Goal: Task Accomplishment & Management: Manage account settings

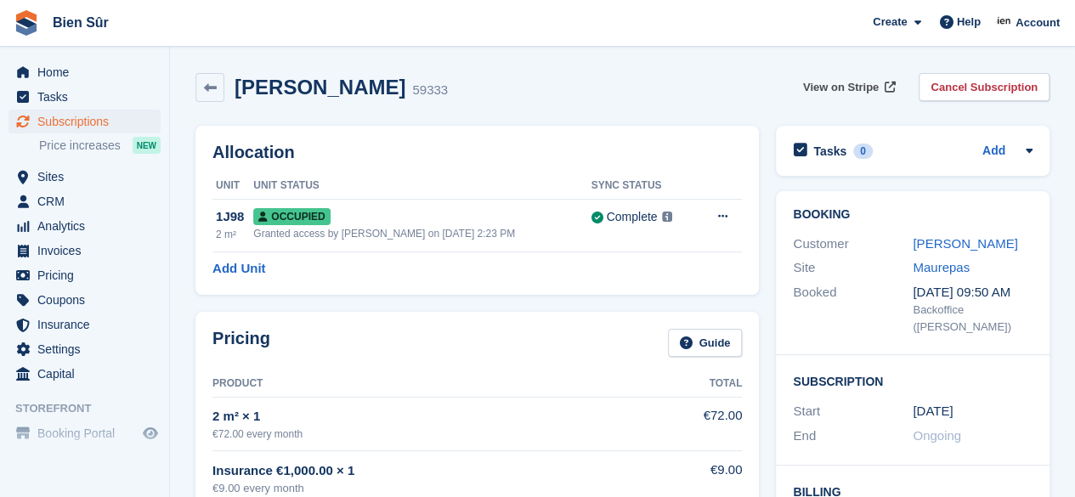
click at [821, 88] on span "View on Stripe" at bounding box center [841, 87] width 76 height 17
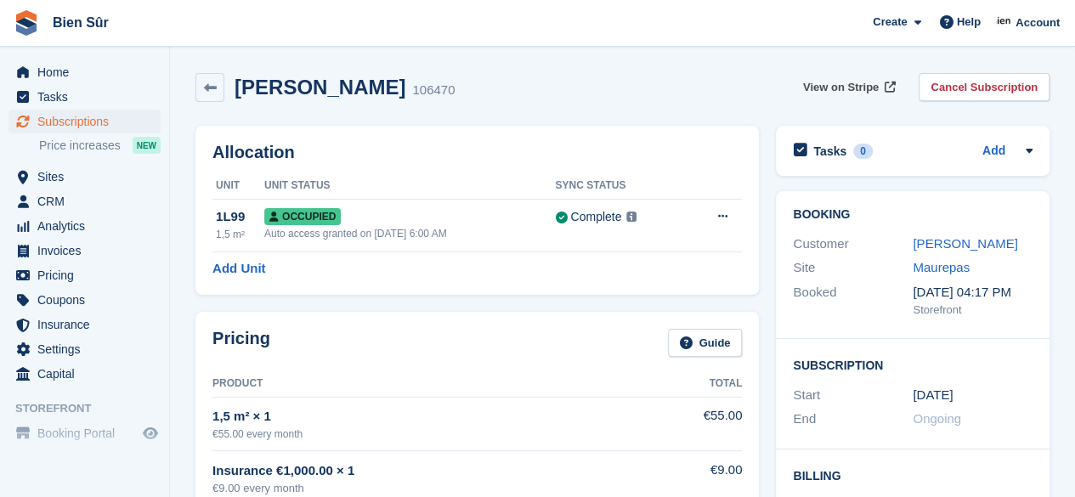
click at [851, 88] on span "View on Stripe" at bounding box center [841, 87] width 76 height 17
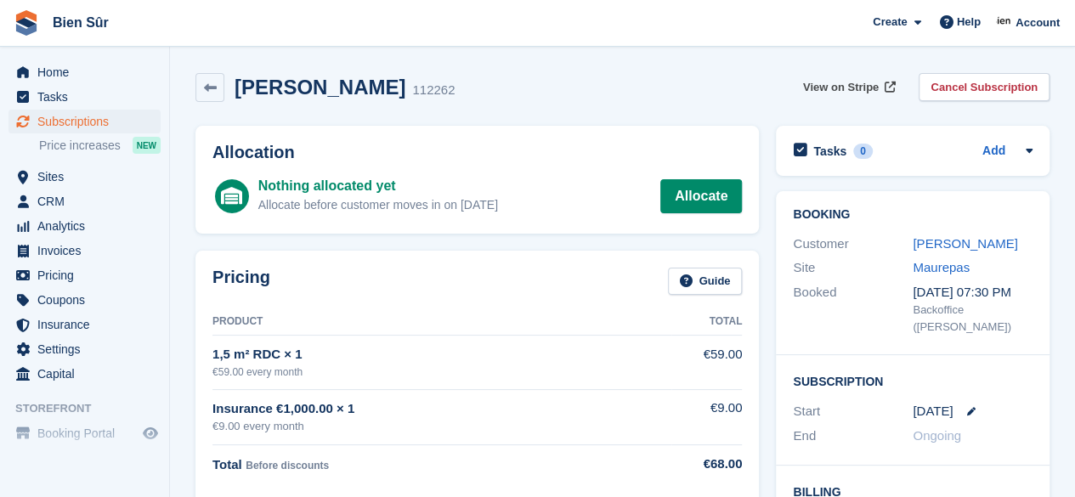
click at [833, 86] on span "View on Stripe" at bounding box center [841, 87] width 76 height 17
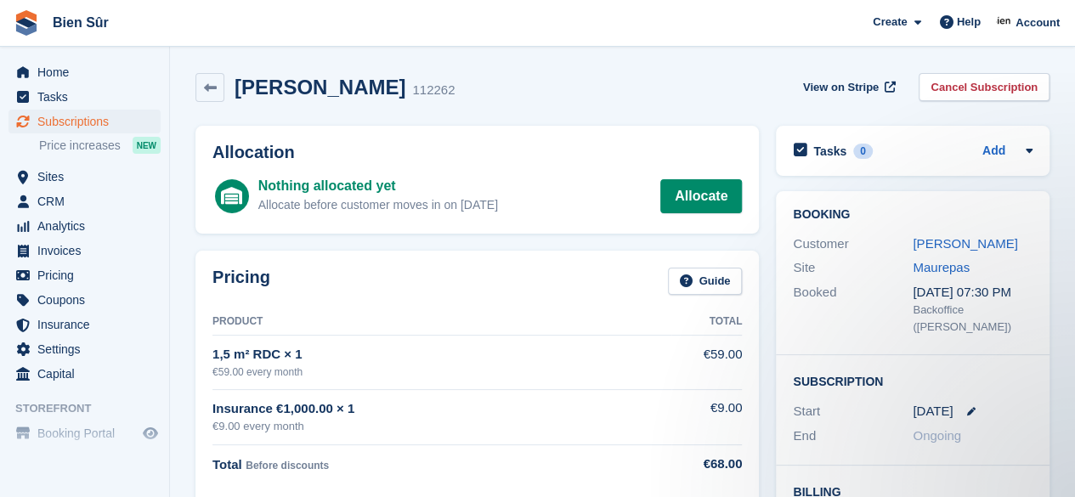
click at [958, 240] on link "Pradel Christelle" at bounding box center [965, 243] width 105 height 14
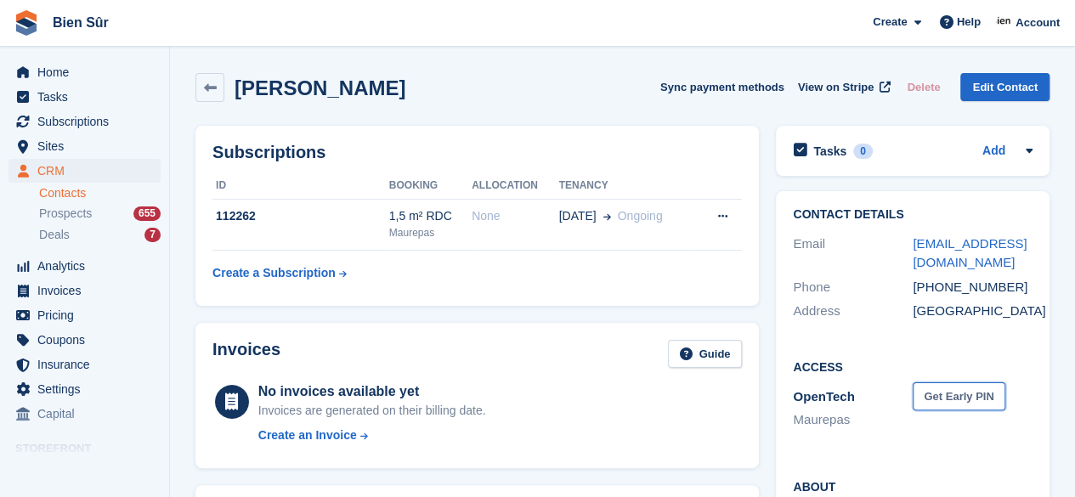
click at [964, 402] on button "Get Early PIN" at bounding box center [959, 396] width 92 height 28
click at [965, 395] on icon at bounding box center [958, 396] width 14 height 13
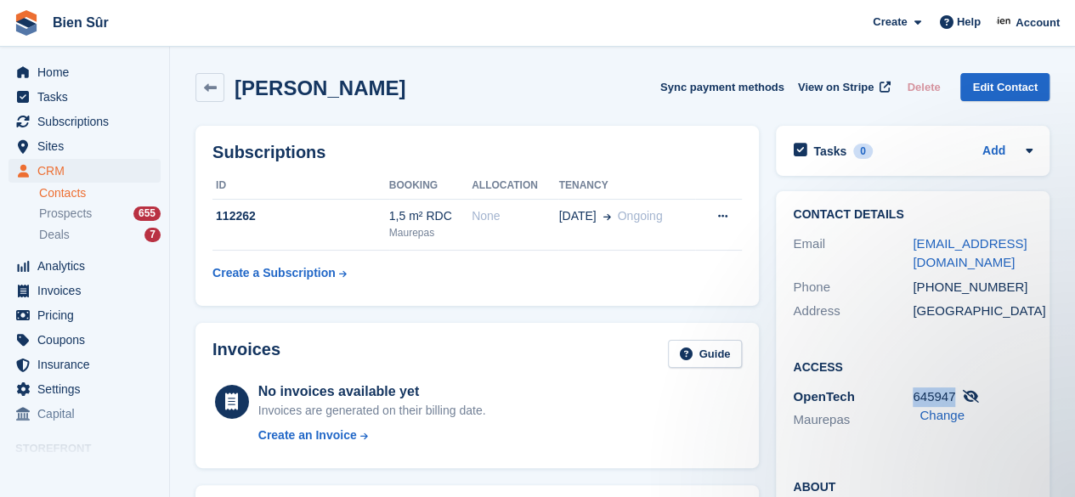
drag, startPoint x: 954, startPoint y: 397, endPoint x: 912, endPoint y: 394, distance: 41.7
click at [913, 394] on span "645947" at bounding box center [934, 396] width 42 height 14
copy span "645947"
click at [723, 220] on icon at bounding box center [721, 216] width 9 height 11
click at [479, 213] on div "None" at bounding box center [515, 216] width 87 height 18
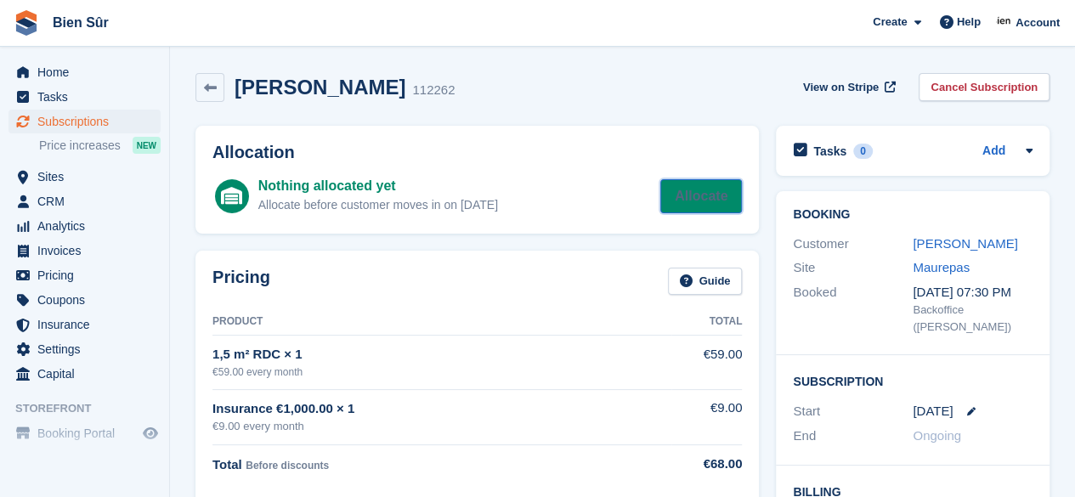
click at [711, 195] on link "Allocate" at bounding box center [701, 196] width 82 height 34
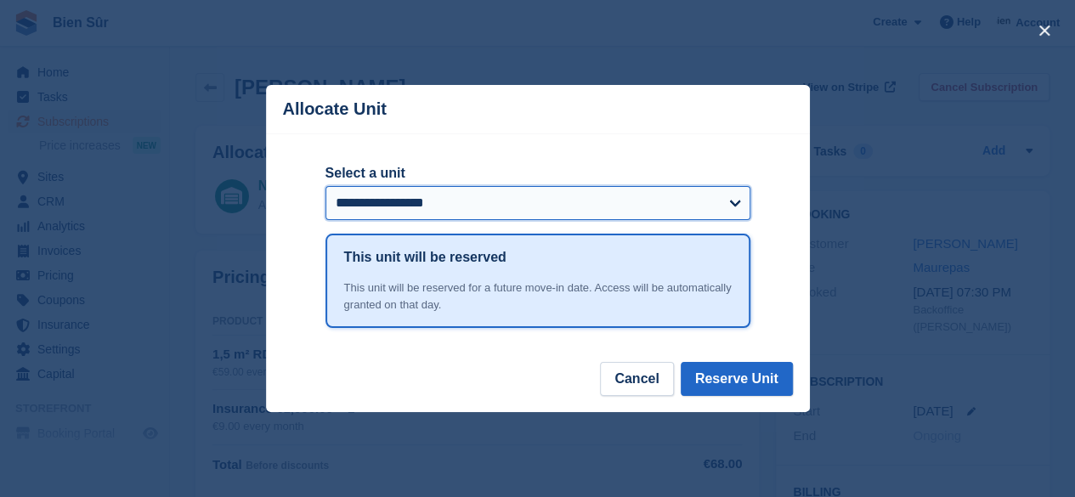
click at [620, 203] on select "**********" at bounding box center [538, 203] width 425 height 34
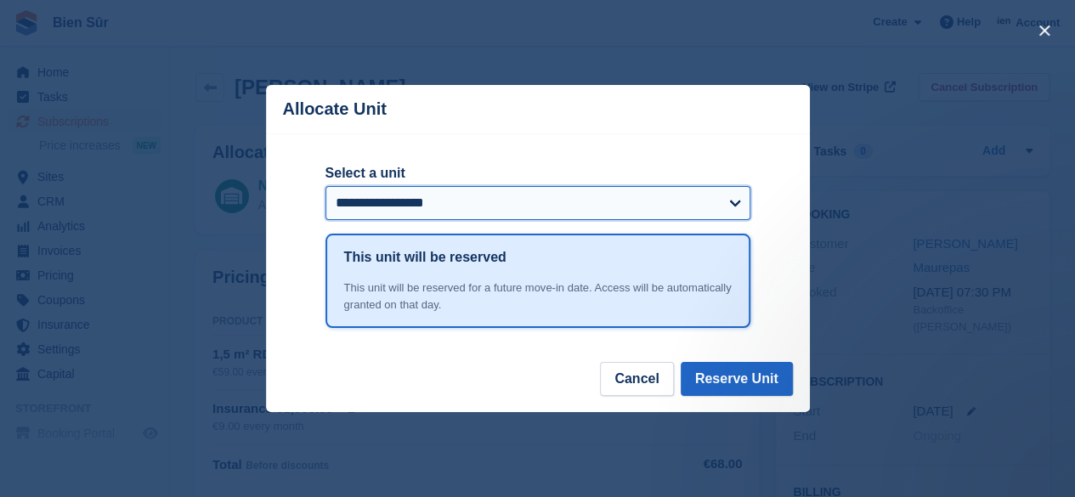
click at [694, 196] on select "**********" at bounding box center [538, 203] width 425 height 34
select select "*****"
click at [326, 188] on select "**********" at bounding box center [538, 203] width 425 height 34
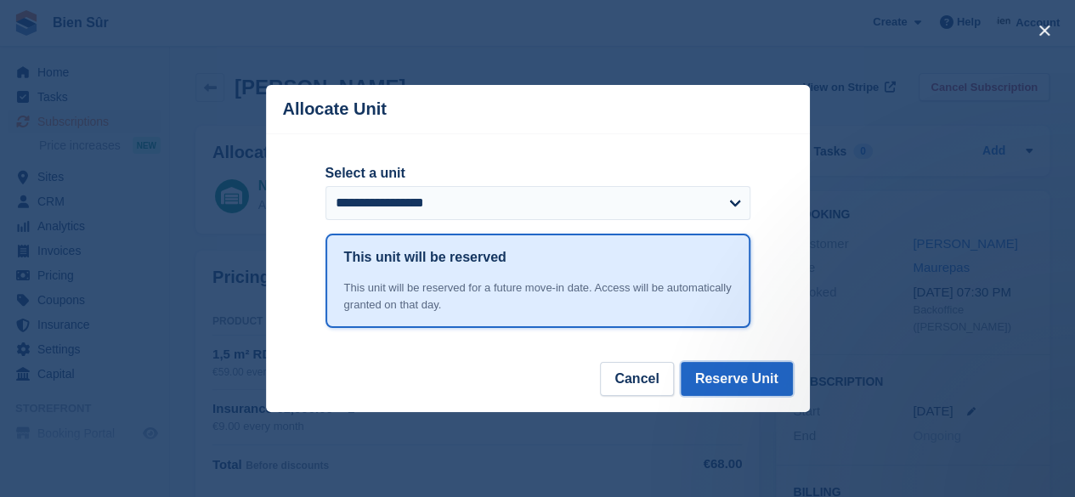
click at [744, 383] on button "Reserve Unit" at bounding box center [737, 379] width 112 height 34
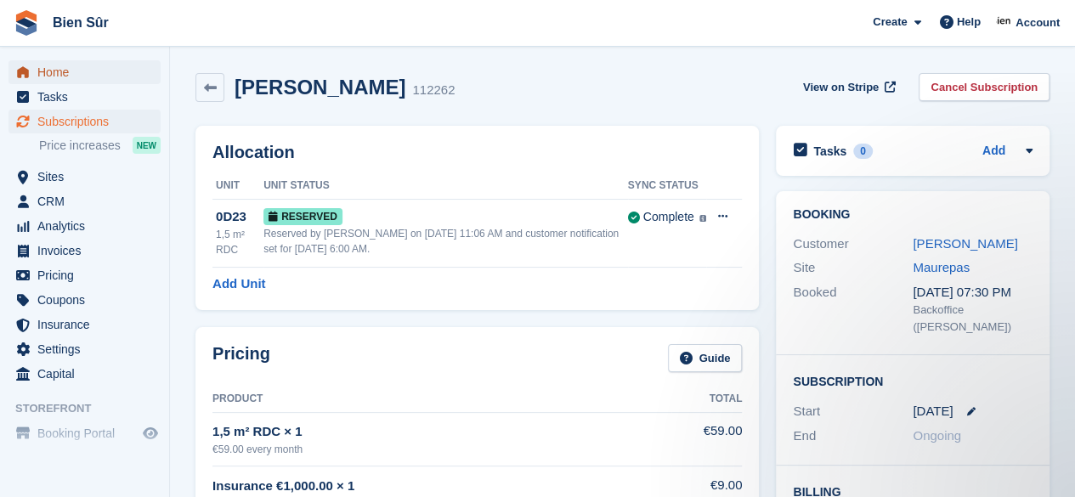
click at [58, 71] on span "Home" at bounding box center [88, 72] width 102 height 24
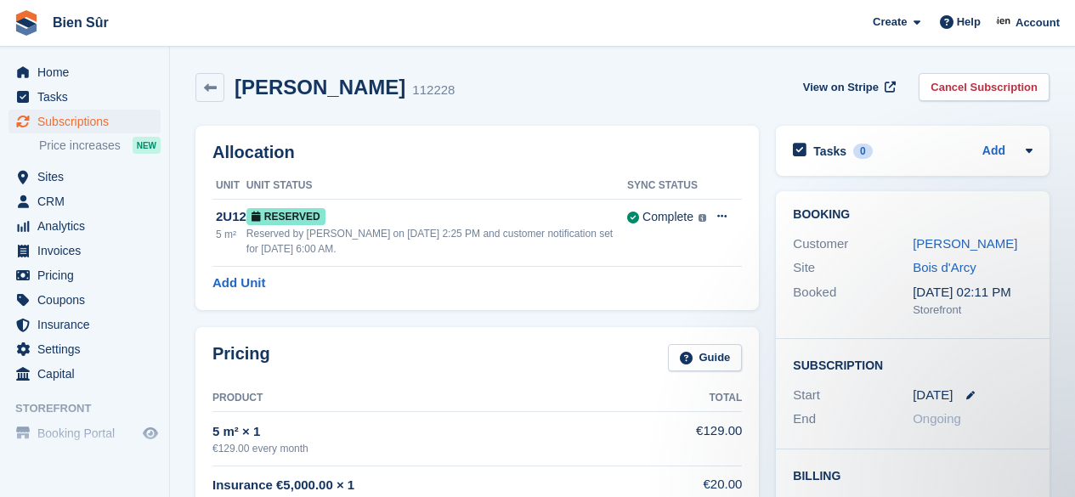
click at [83, 123] on span "Subscriptions" at bounding box center [88, 122] width 102 height 24
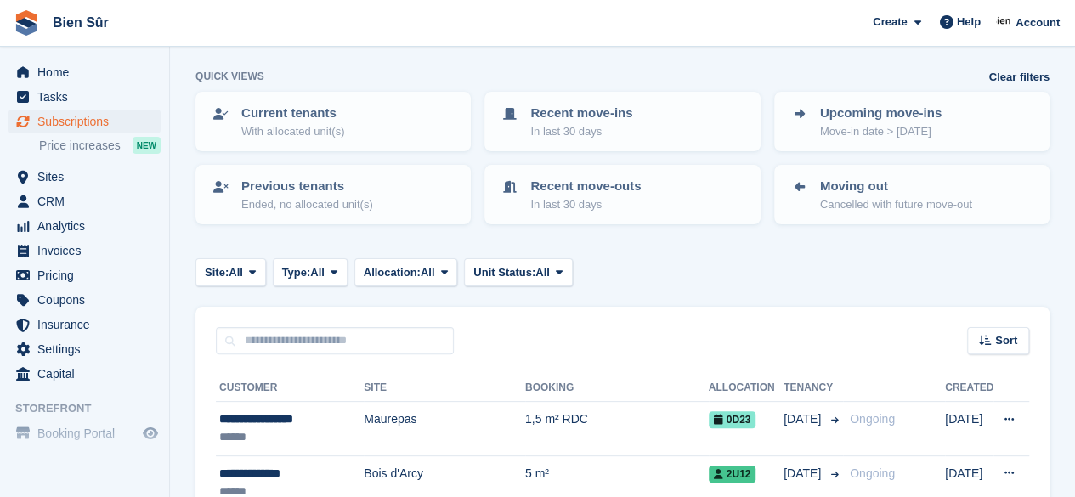
scroll to position [255, 0]
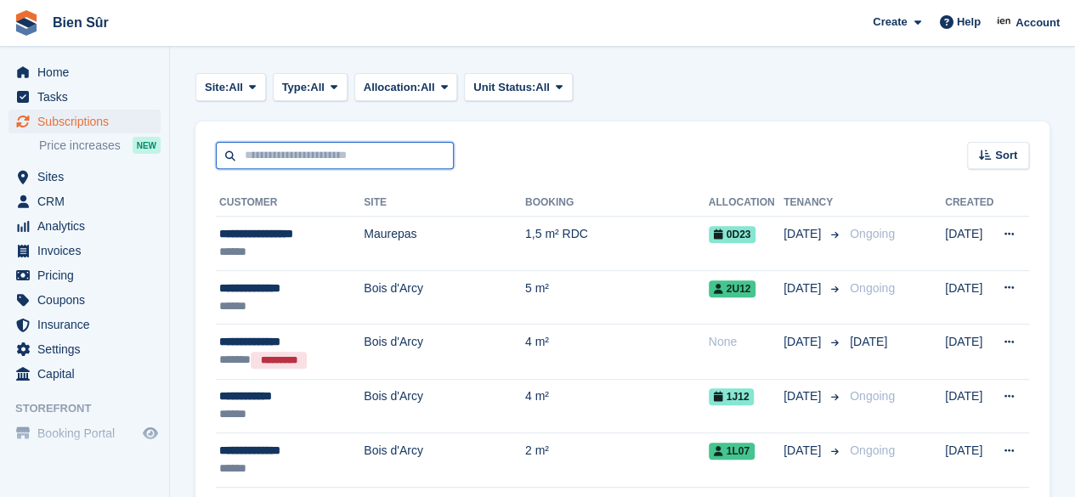
click at [272, 162] on input "text" at bounding box center [335, 156] width 238 height 28
paste input "*******"
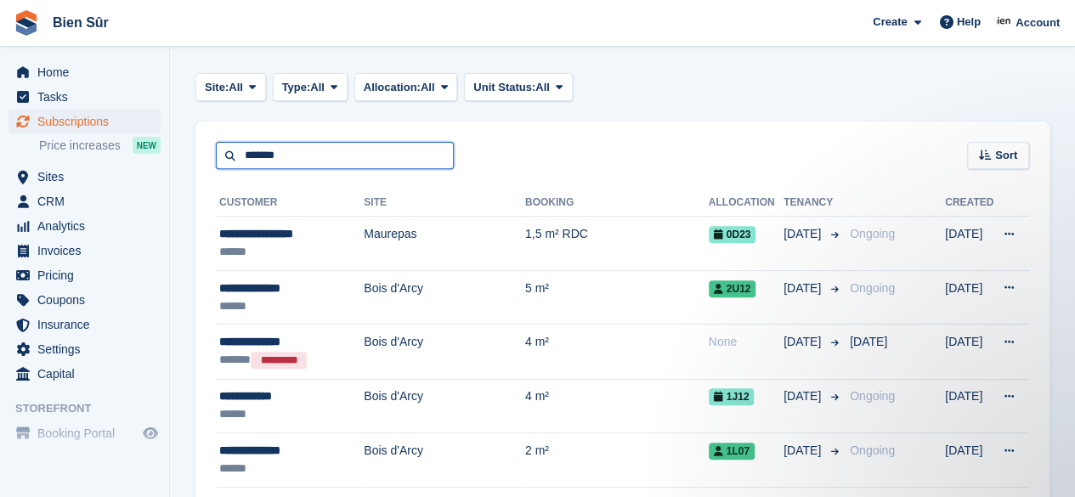
scroll to position [0, 0]
type input "*******"
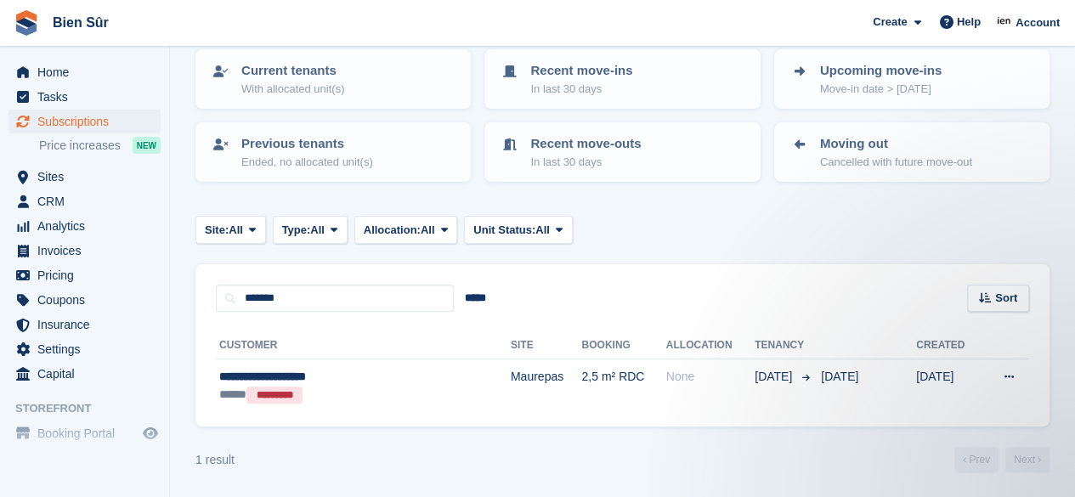
click at [597, 397] on td "2,5 m² RDC" at bounding box center [623, 387] width 84 height 54
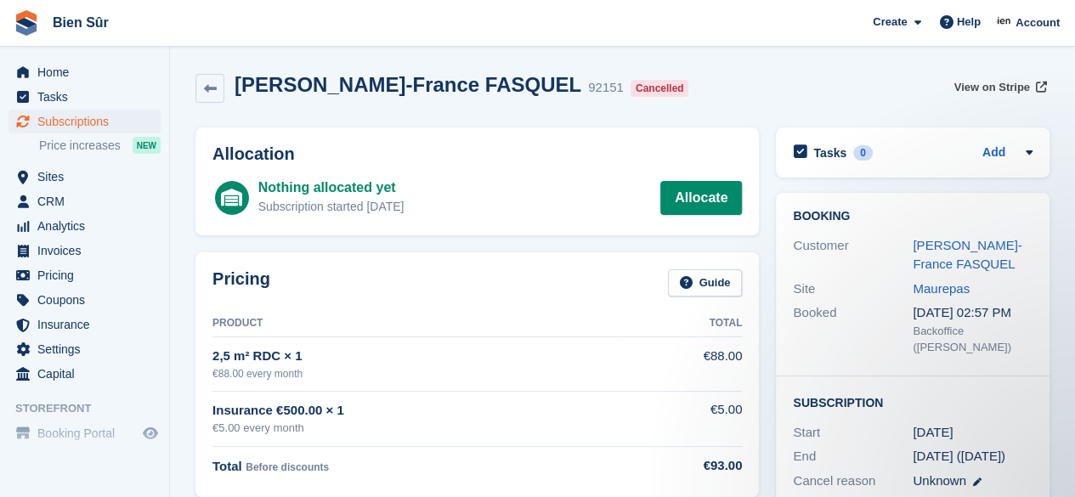
click at [988, 87] on span "View on Stripe" at bounding box center [992, 87] width 76 height 17
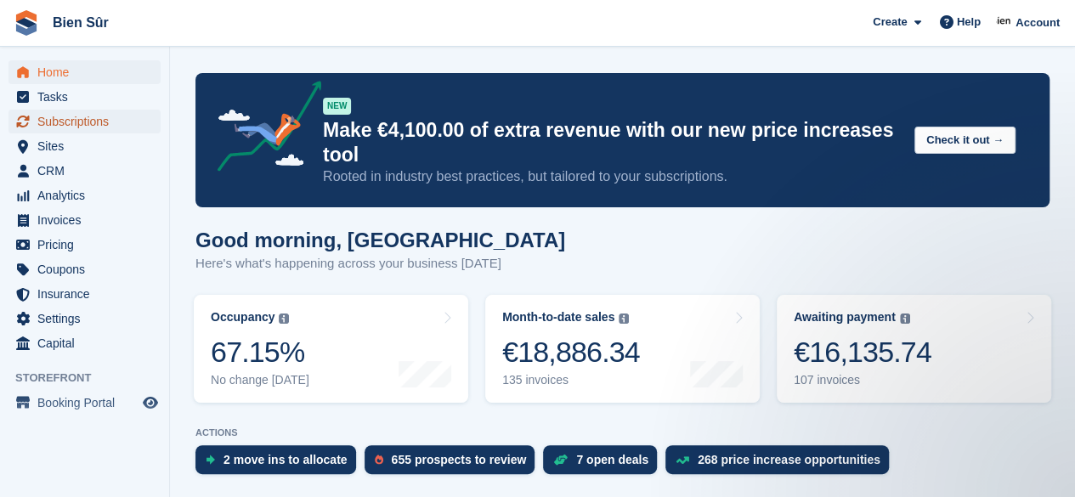
click at [74, 127] on span "Subscriptions" at bounding box center [88, 122] width 102 height 24
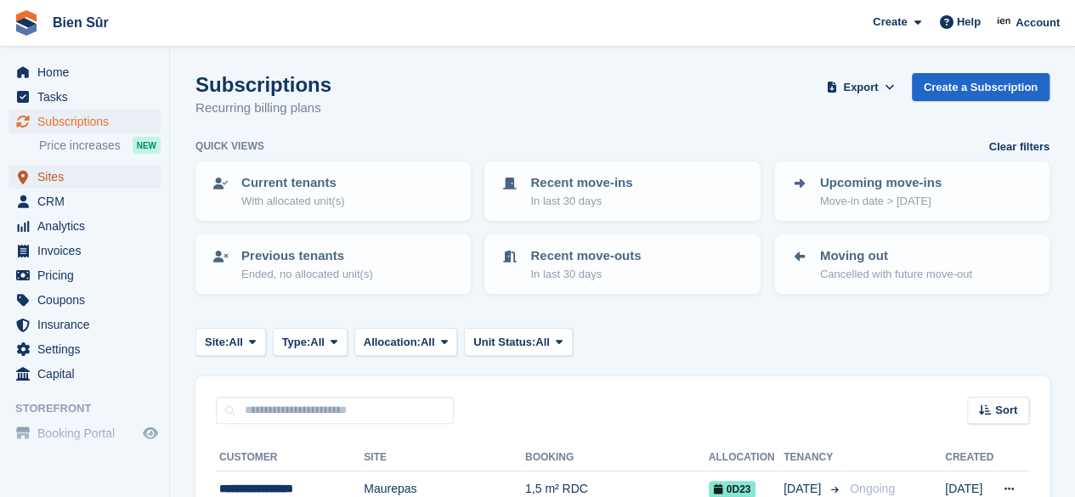
click at [54, 181] on span "Sites" at bounding box center [88, 177] width 102 height 24
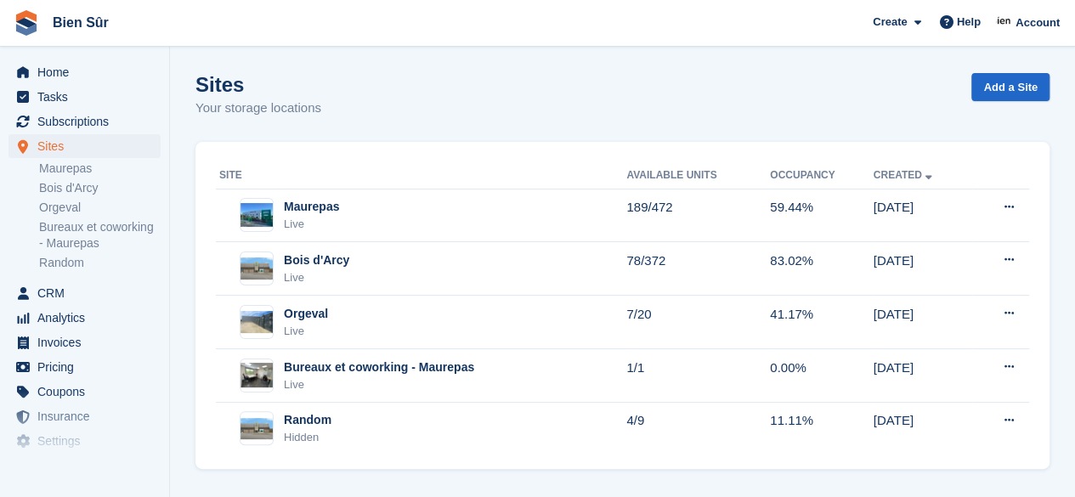
click at [385, 264] on div "Bois d'Arcy Live" at bounding box center [422, 269] width 407 height 35
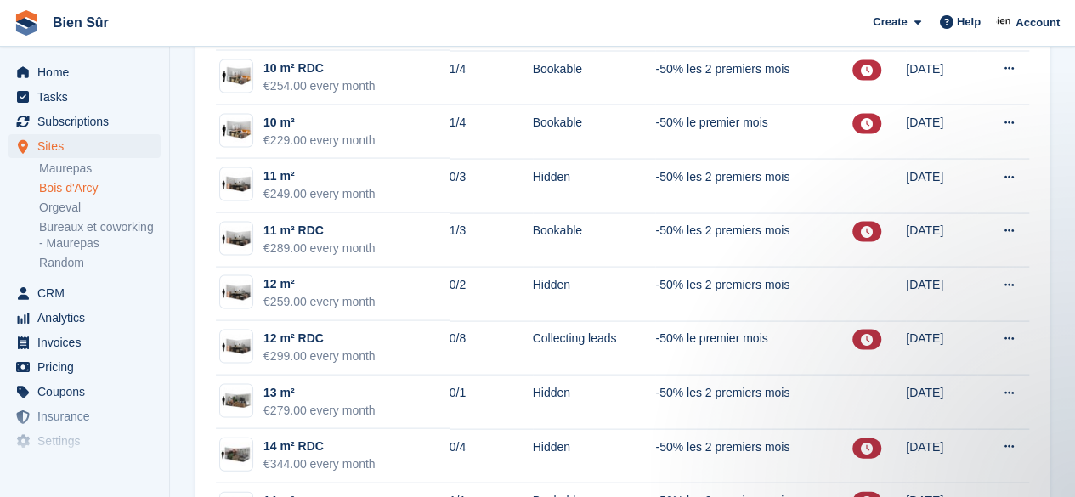
scroll to position [1440, 0]
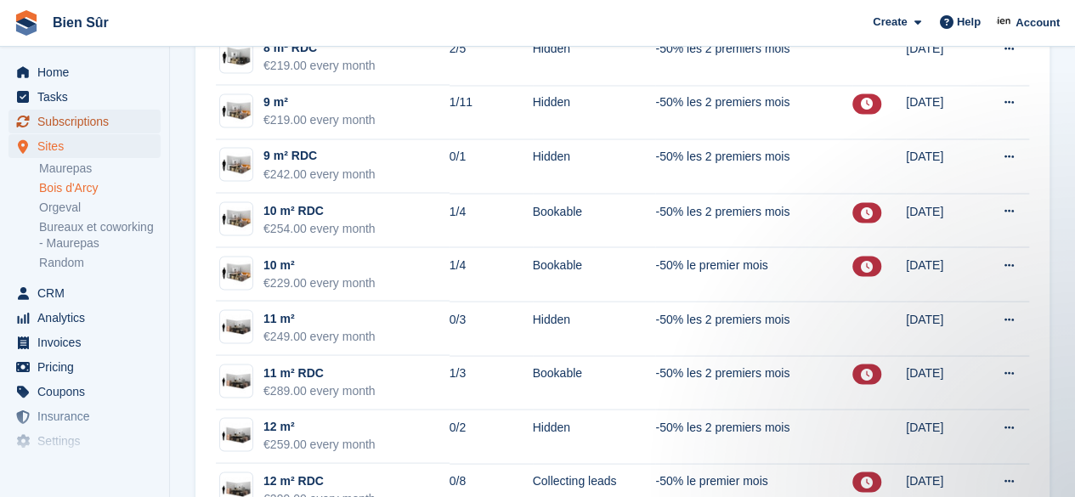
click at [81, 122] on span "Subscriptions" at bounding box center [88, 122] width 102 height 24
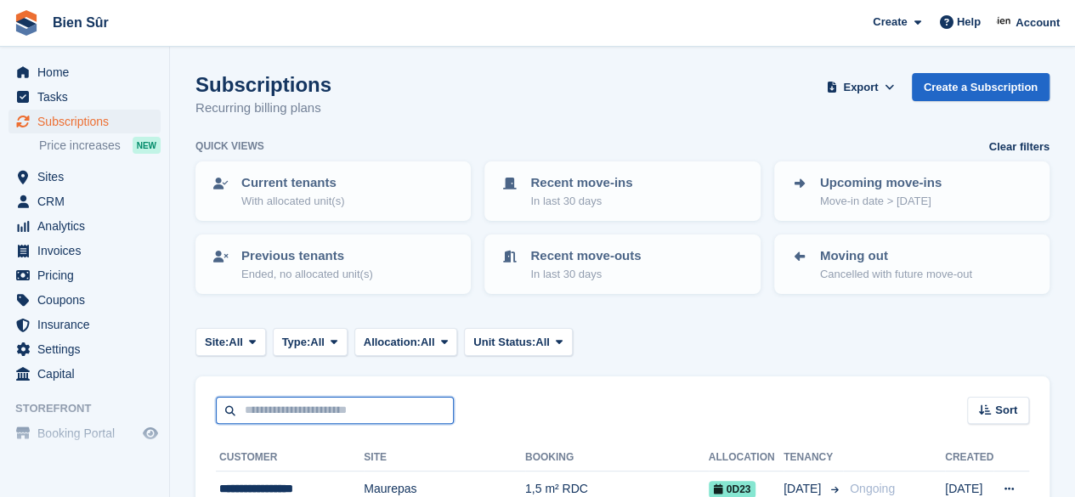
click at [282, 409] on input "text" at bounding box center [335, 411] width 238 height 28
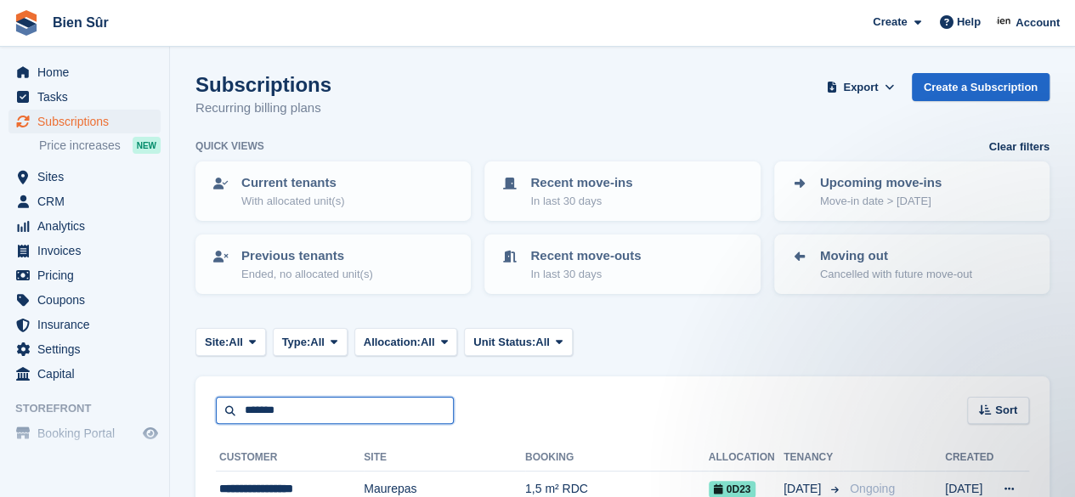
type input "*******"
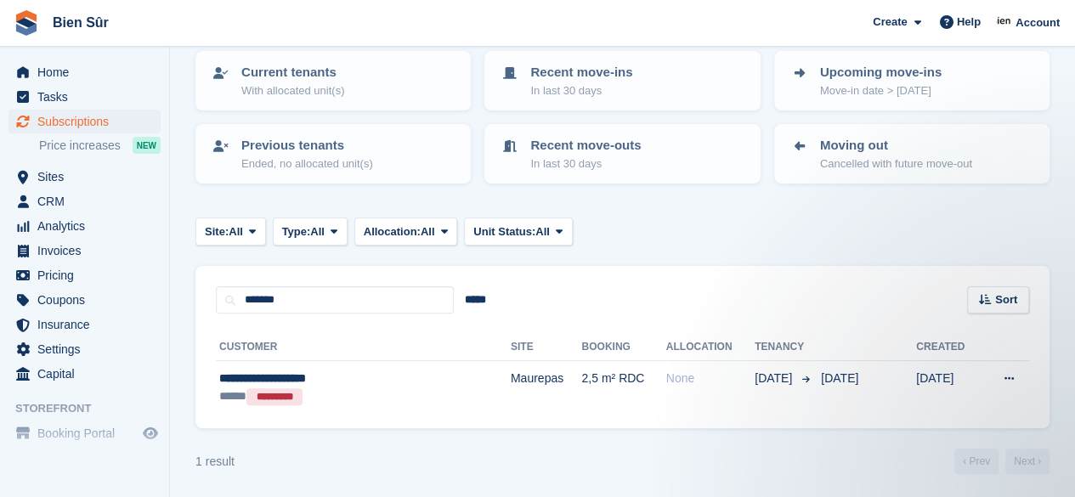
scroll to position [112, 0]
click at [390, 388] on div "***** *********" at bounding box center [327, 395] width 216 height 19
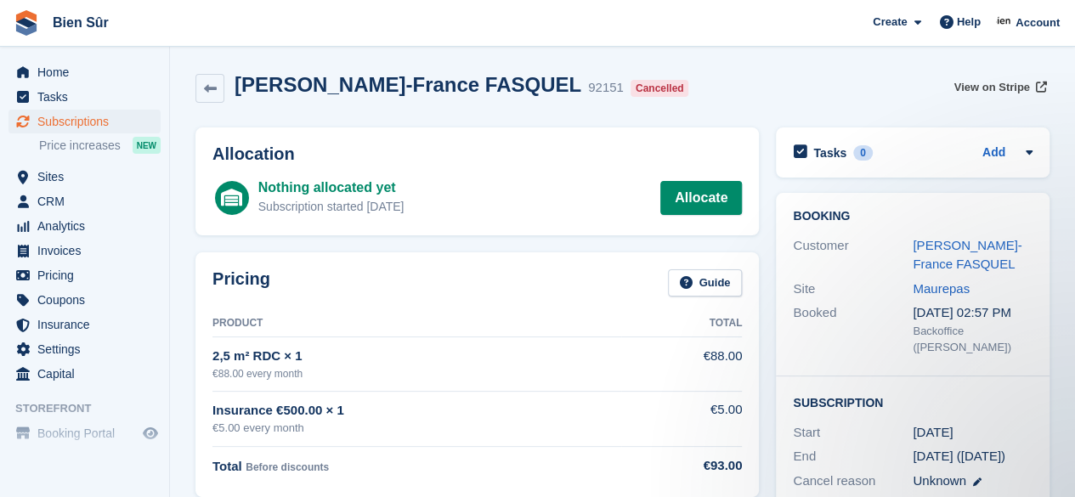
click at [983, 88] on span "View on Stripe" at bounding box center [992, 87] width 76 height 17
click at [81, 124] on span "Subscriptions" at bounding box center [88, 122] width 102 height 24
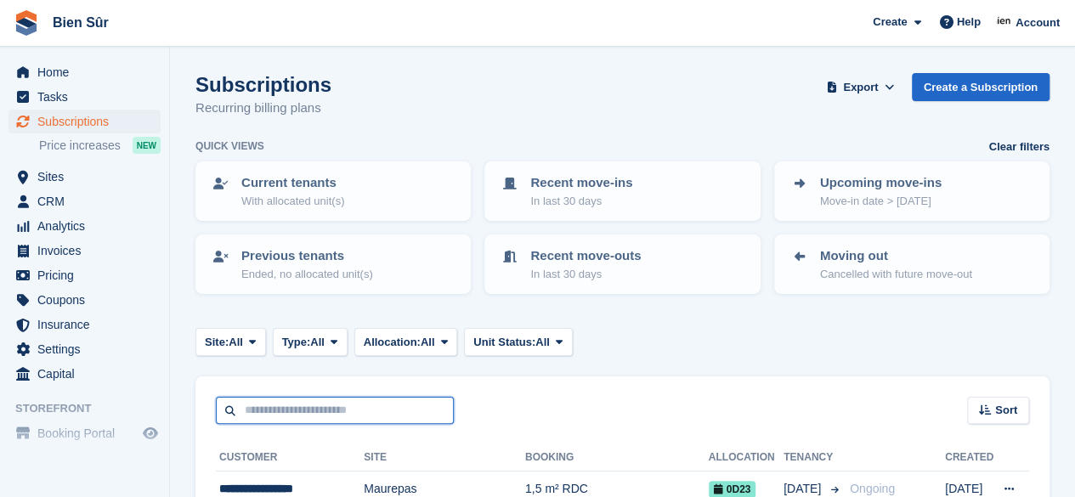
click at [317, 416] on input "text" at bounding box center [335, 411] width 238 height 28
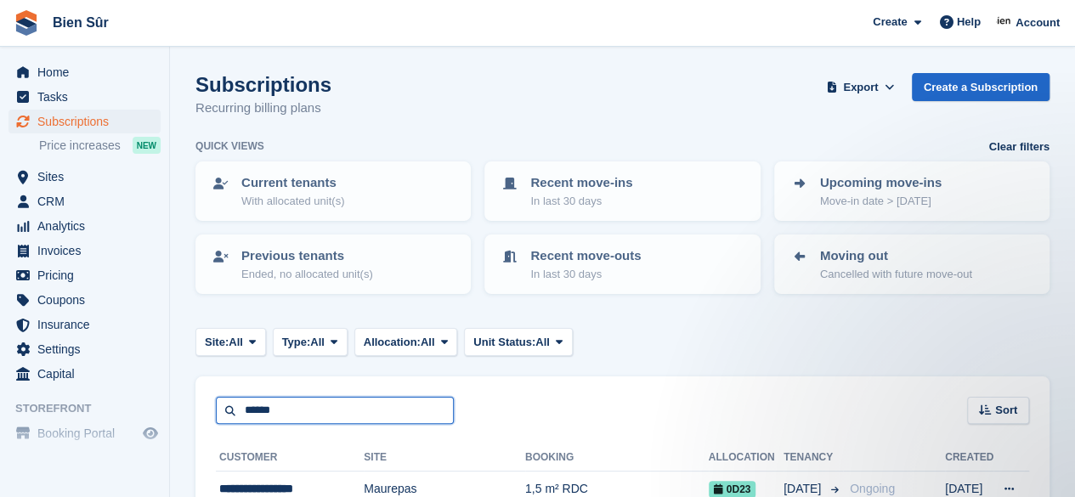
type input "******"
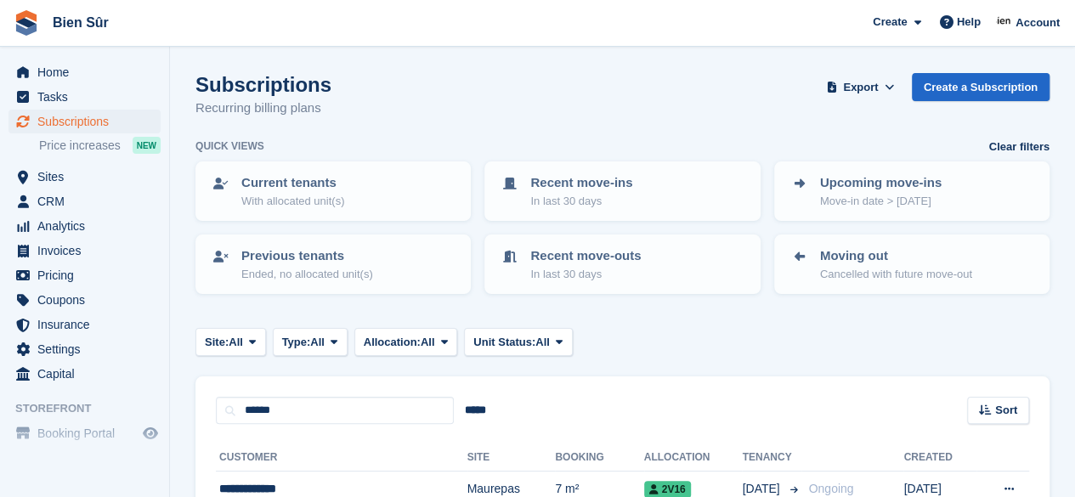
scroll to position [220, 0]
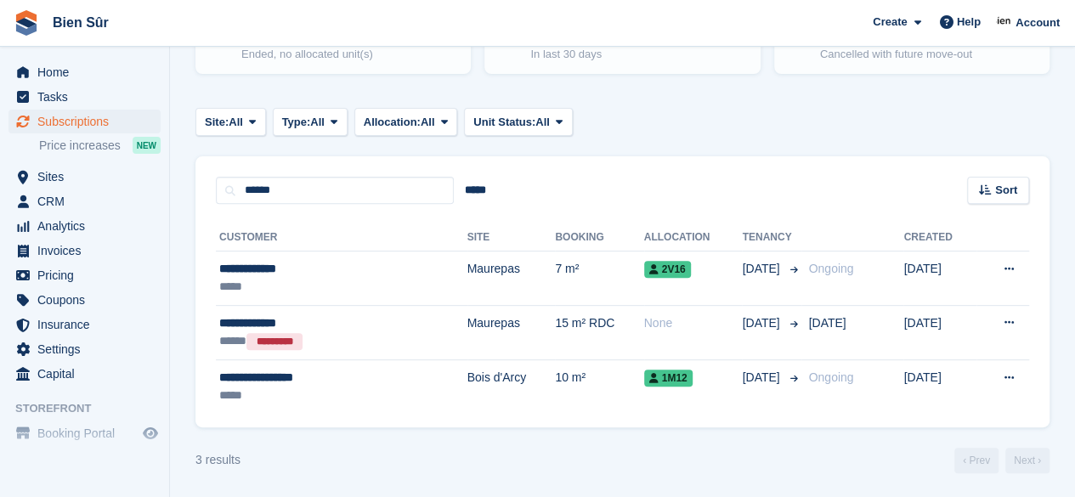
click at [467, 277] on td "Maurepas" at bounding box center [511, 279] width 88 height 54
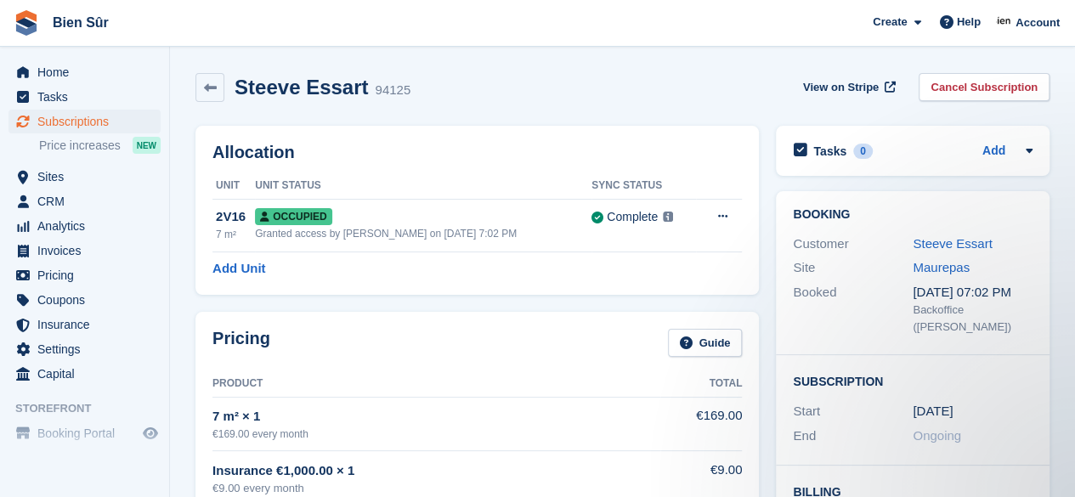
click at [955, 93] on link "Cancel Subscription" at bounding box center [984, 87] width 131 height 28
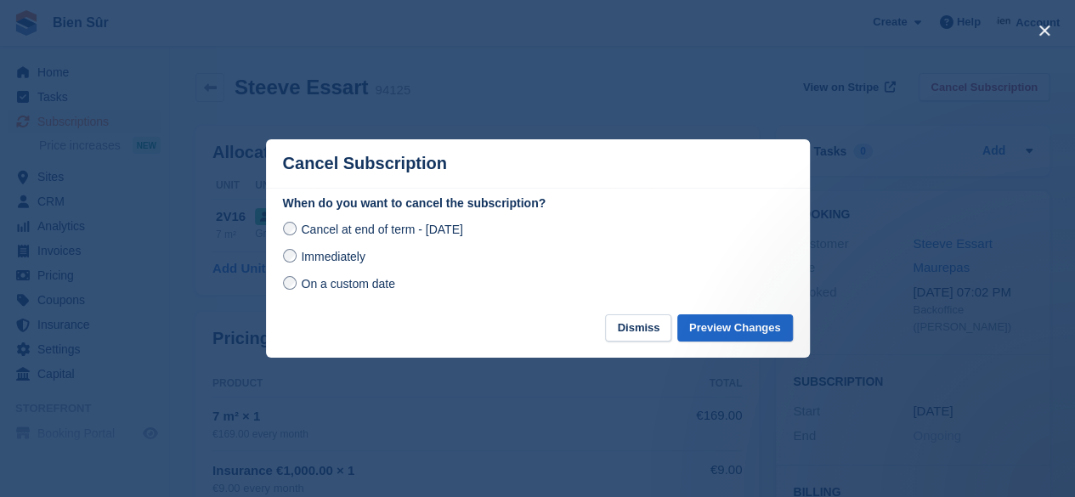
click at [311, 263] on span "Immediately" at bounding box center [333, 257] width 64 height 14
click at [722, 327] on button "Preview Changes" at bounding box center [735, 328] width 116 height 28
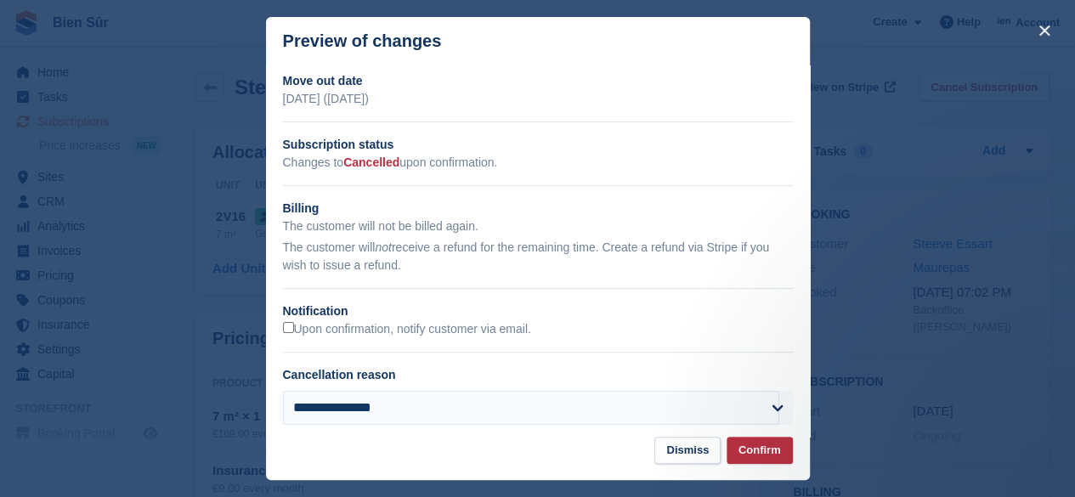
scroll to position [19, 0]
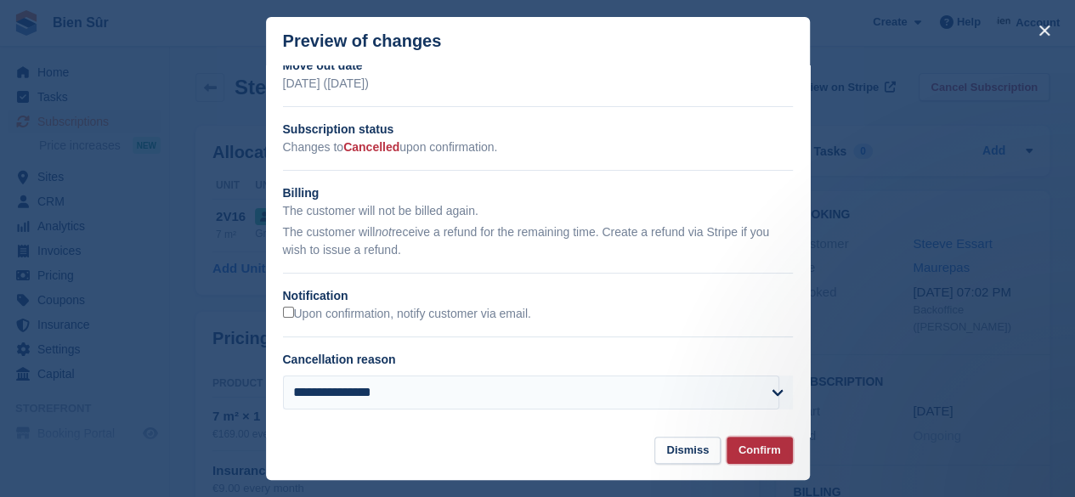
click at [753, 453] on button "Confirm" at bounding box center [760, 451] width 66 height 28
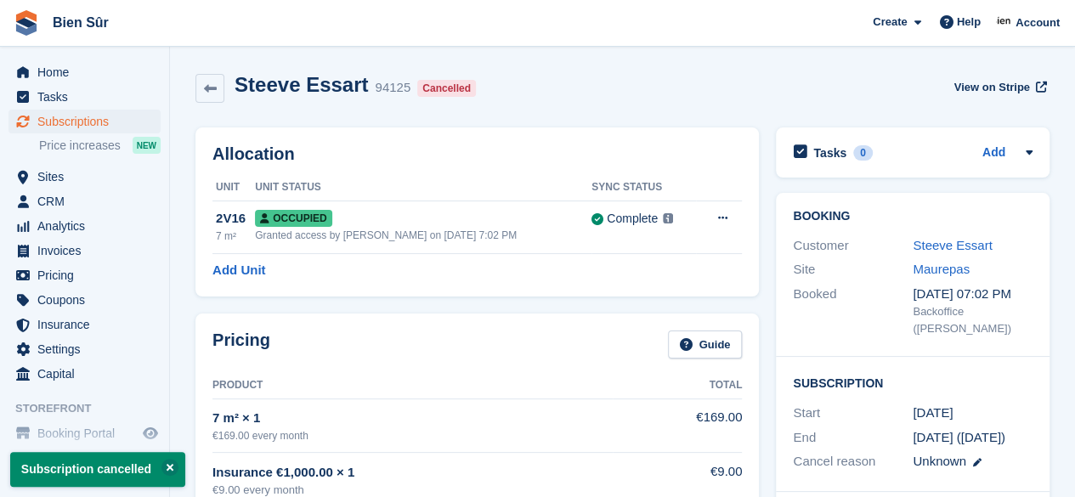
click at [721, 224] on icon at bounding box center [721, 217] width 9 height 11
drag, startPoint x: 606, startPoint y: 292, endPoint x: 609, endPoint y: 90, distance: 202.3
click at [606, 292] on p "Deallocate" at bounding box center [656, 288] width 148 height 22
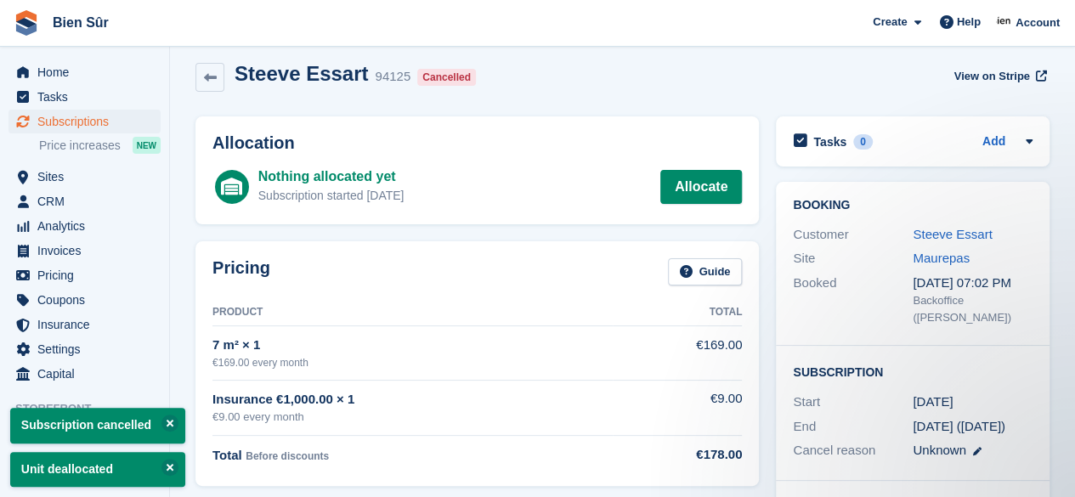
scroll to position [0, 0]
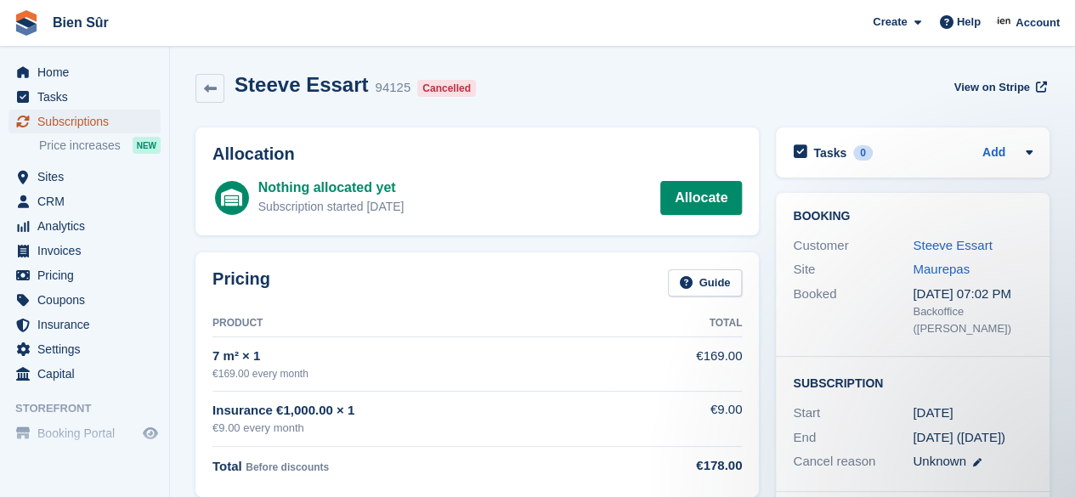
click at [70, 125] on span "Subscriptions" at bounding box center [88, 122] width 102 height 24
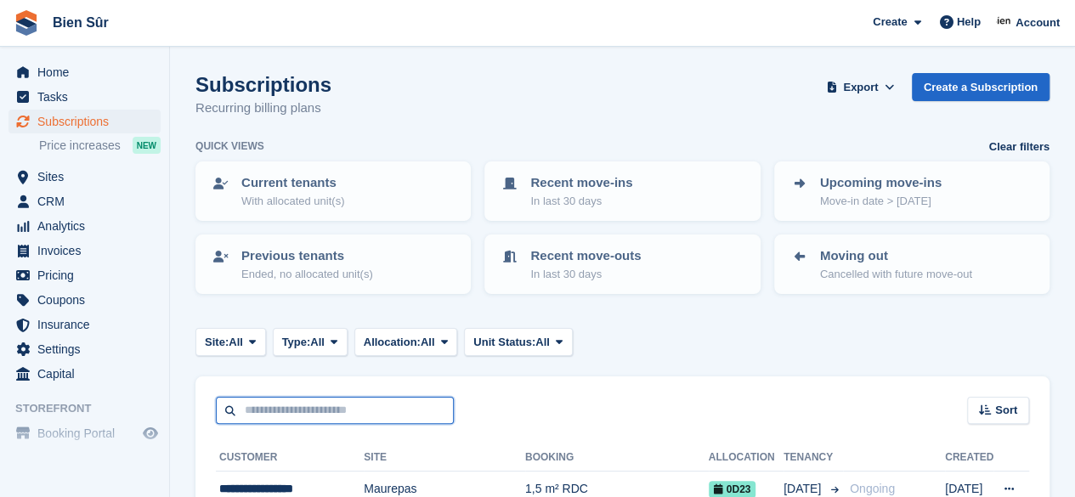
click at [263, 404] on input "text" at bounding box center [335, 411] width 238 height 28
paste input "**********"
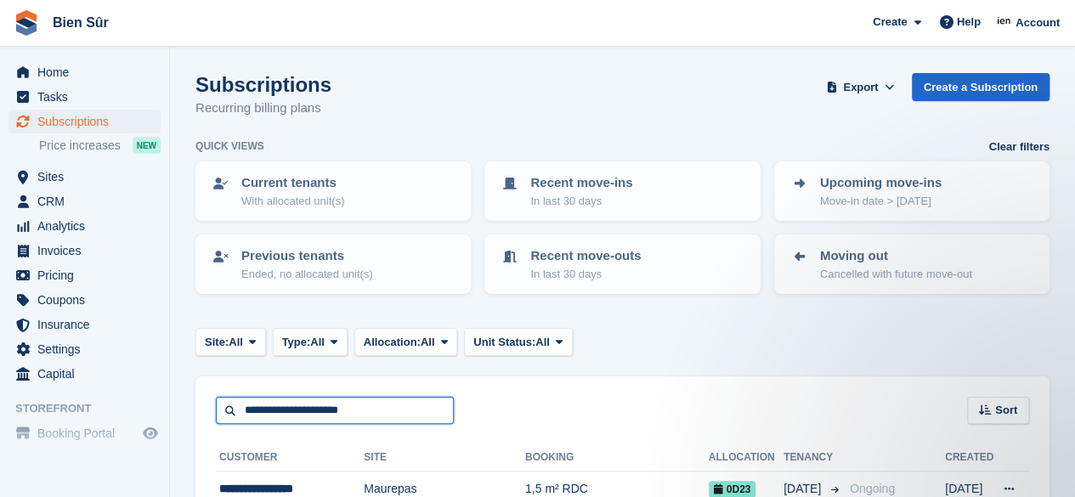
type input "**********"
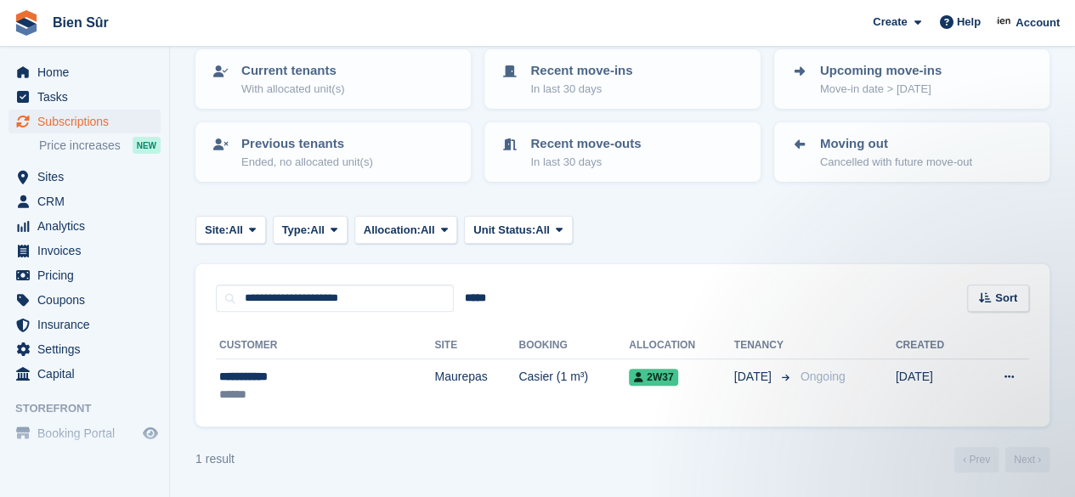
click at [309, 387] on div "******" at bounding box center [286, 395] width 134 height 18
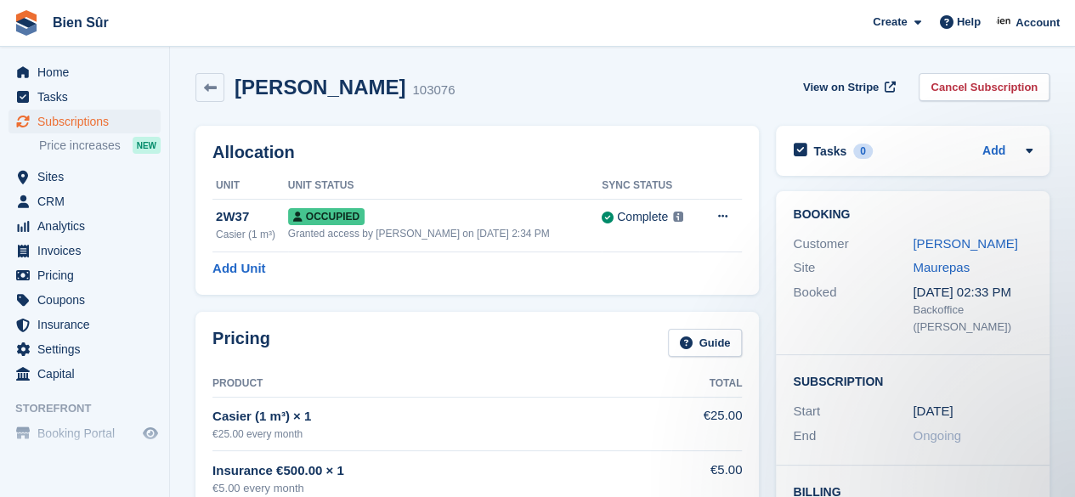
click at [952, 94] on link "Cancel Subscription" at bounding box center [984, 87] width 131 height 28
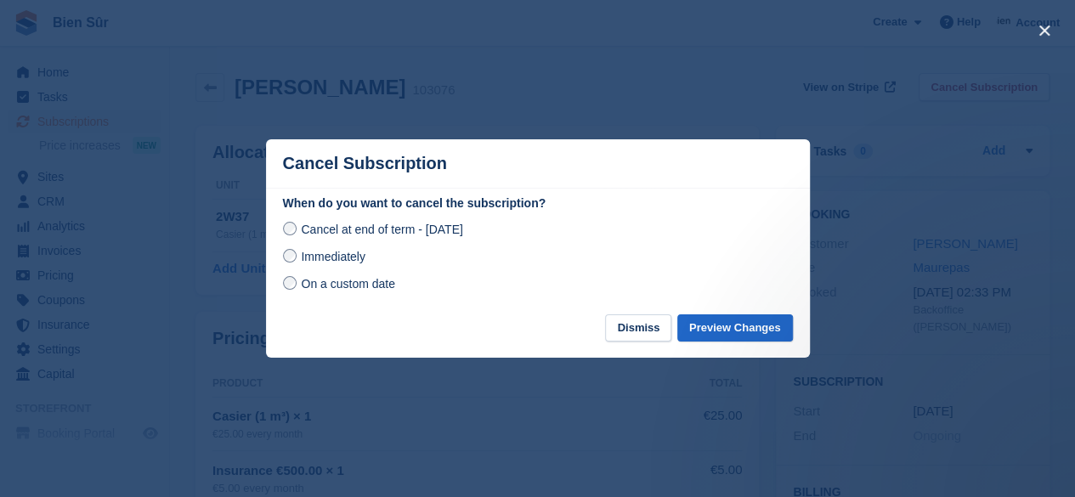
click at [319, 258] on span "Immediately" at bounding box center [333, 257] width 64 height 14
click at [717, 334] on button "Preview Changes" at bounding box center [735, 328] width 116 height 28
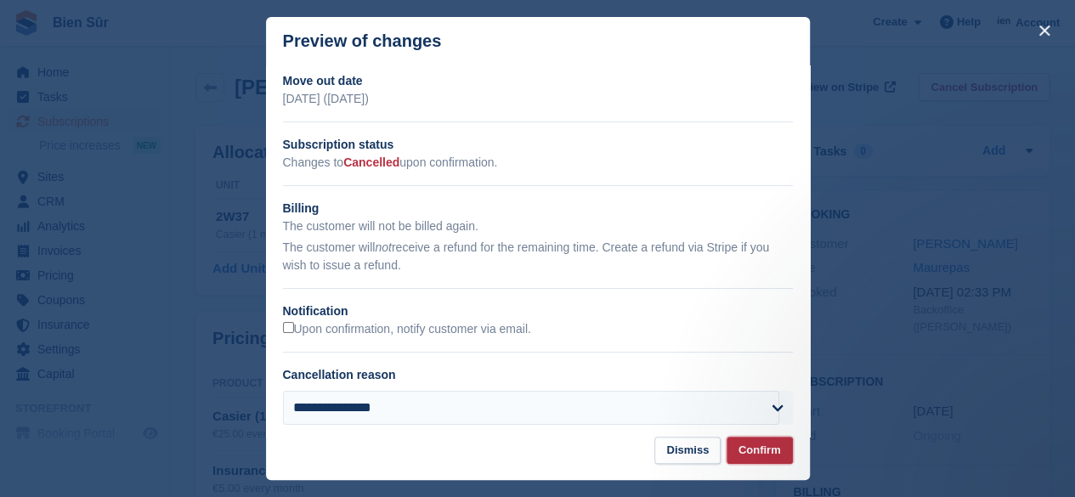
click at [753, 452] on button "Confirm" at bounding box center [760, 451] width 66 height 28
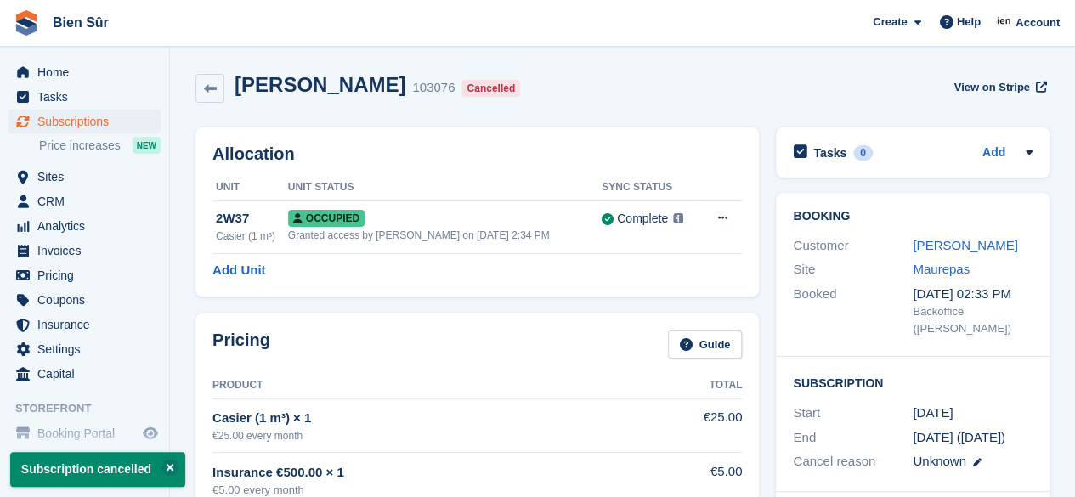
click at [713, 219] on button at bounding box center [721, 218] width 31 height 25
click at [608, 286] on p "Deallocate" at bounding box center [656, 288] width 148 height 22
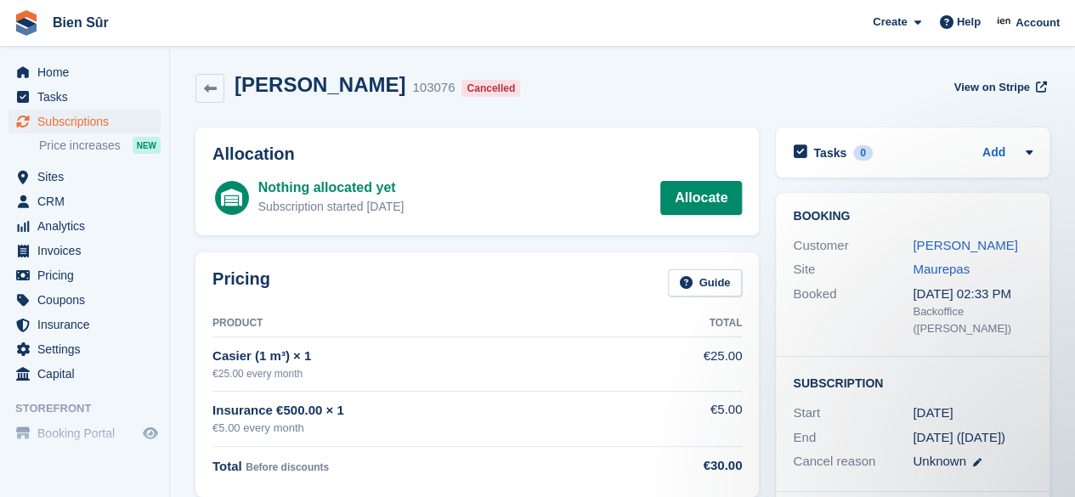
click at [86, 118] on span "Subscriptions" at bounding box center [88, 122] width 102 height 24
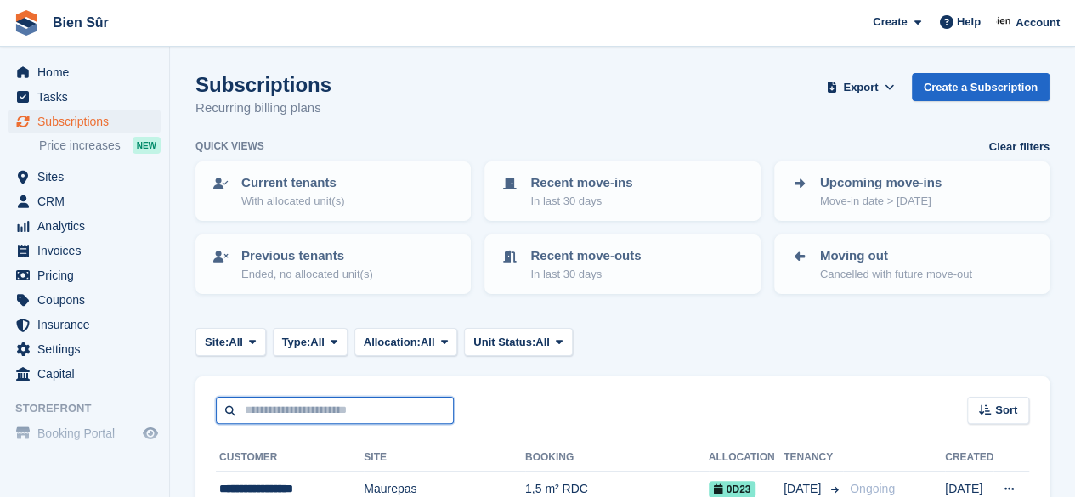
paste input "******"
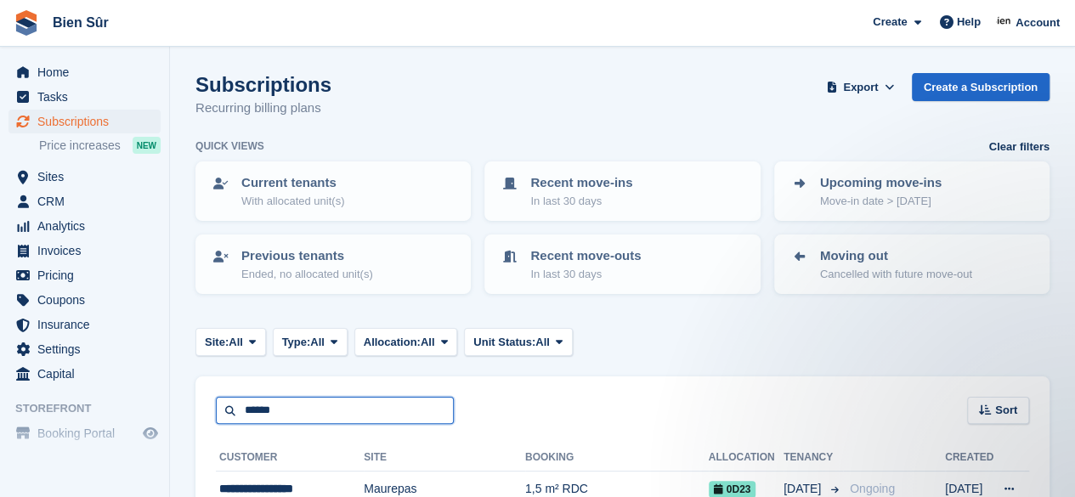
type input "******"
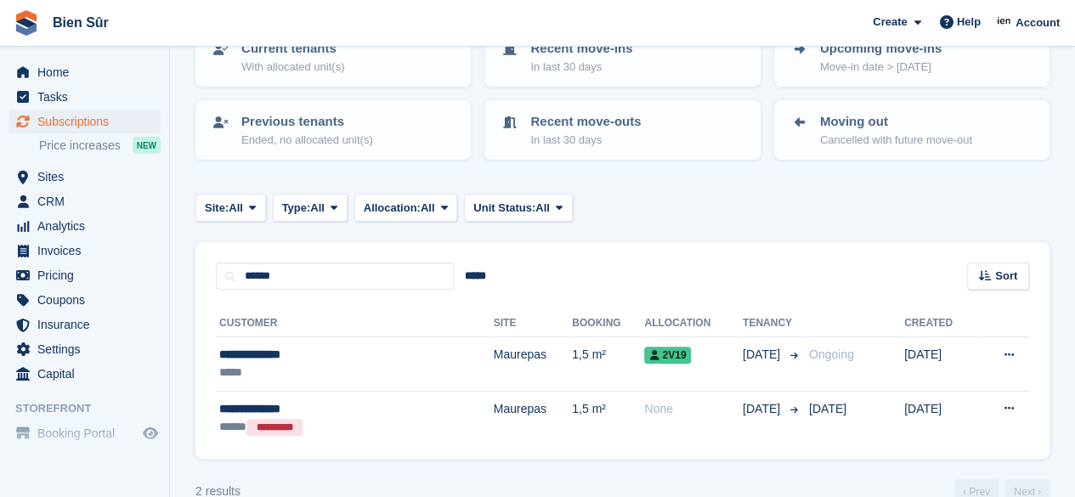
scroll to position [167, 0]
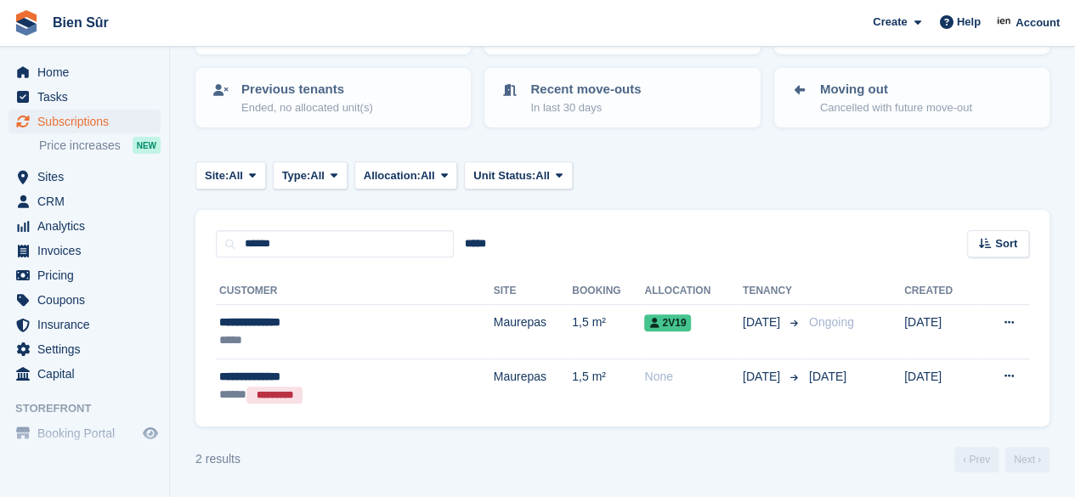
click at [384, 334] on div "*****" at bounding box center [311, 340] width 184 height 18
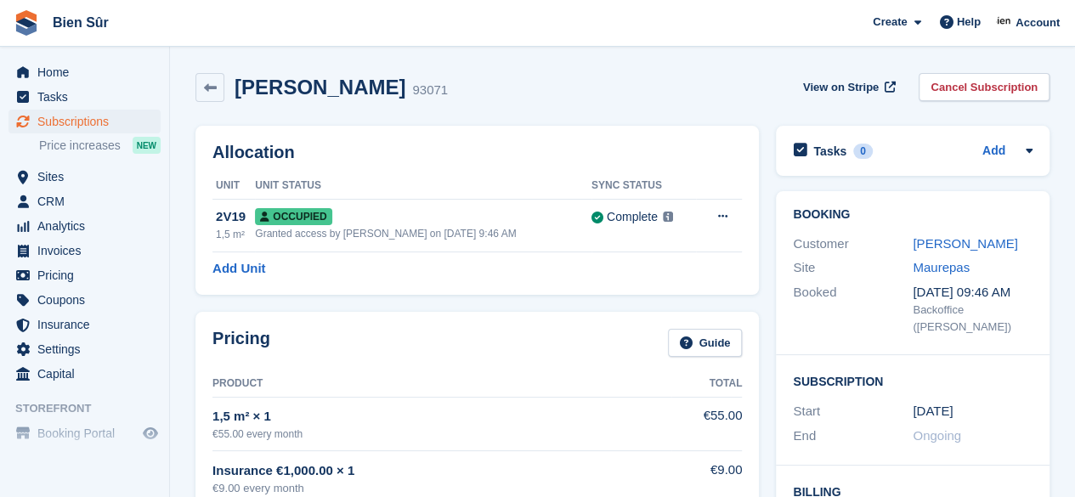
click at [955, 89] on link "Cancel Subscription" at bounding box center [984, 87] width 131 height 28
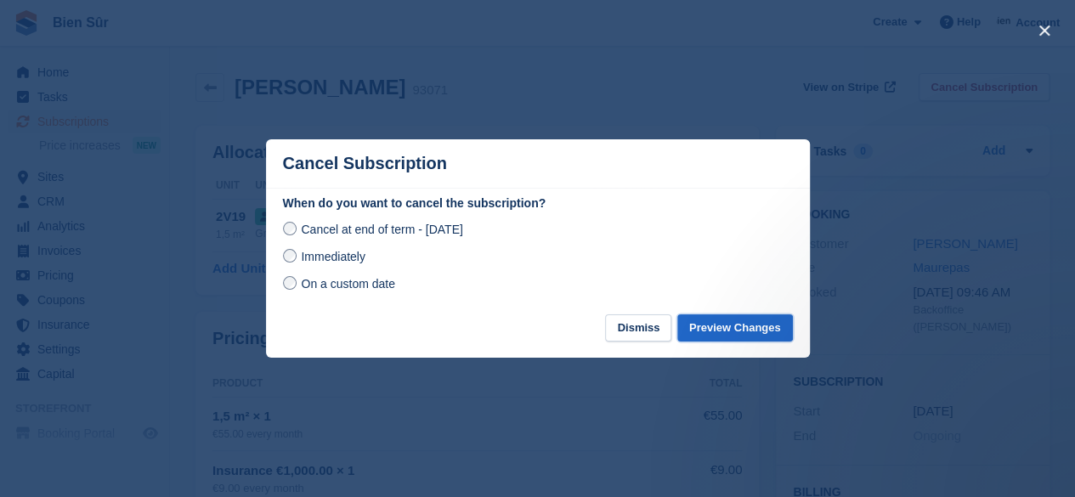
click at [739, 328] on button "Preview Changes" at bounding box center [735, 328] width 116 height 28
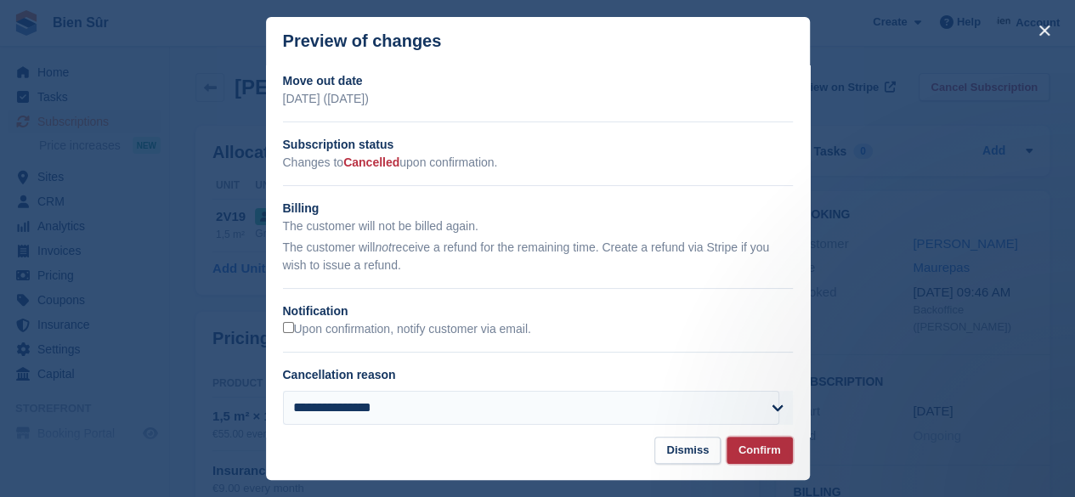
click at [753, 447] on button "Confirm" at bounding box center [760, 451] width 66 height 28
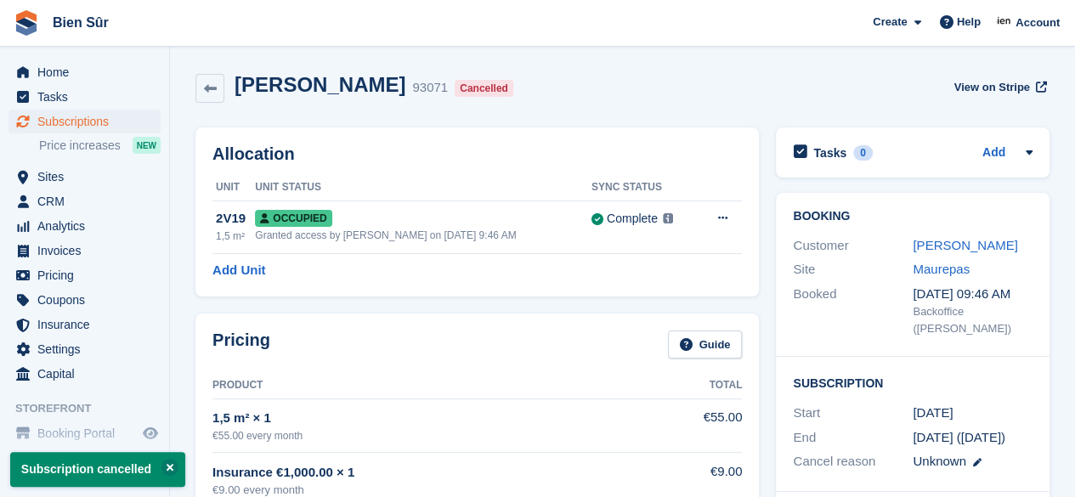
click at [718, 222] on icon at bounding box center [721, 217] width 9 height 11
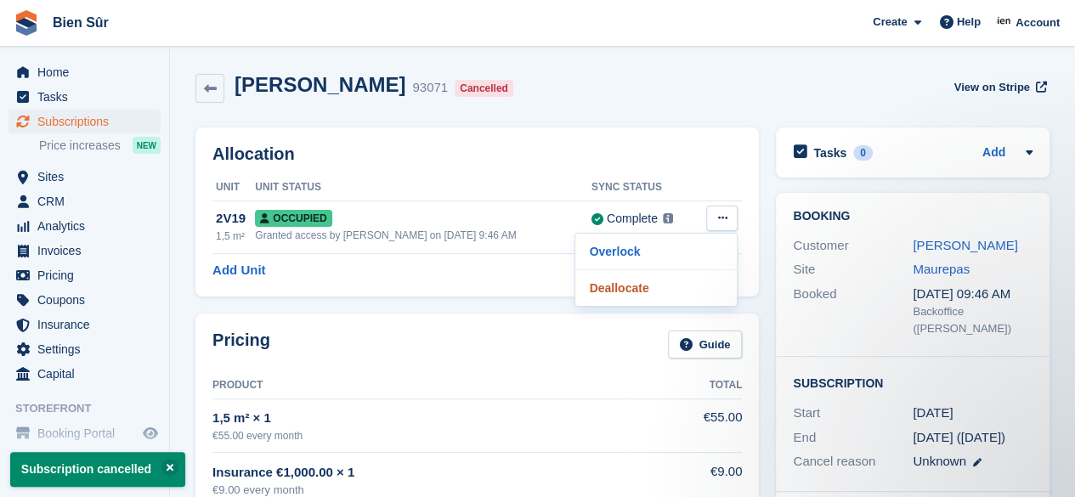
click at [624, 290] on p "Deallocate" at bounding box center [656, 288] width 148 height 22
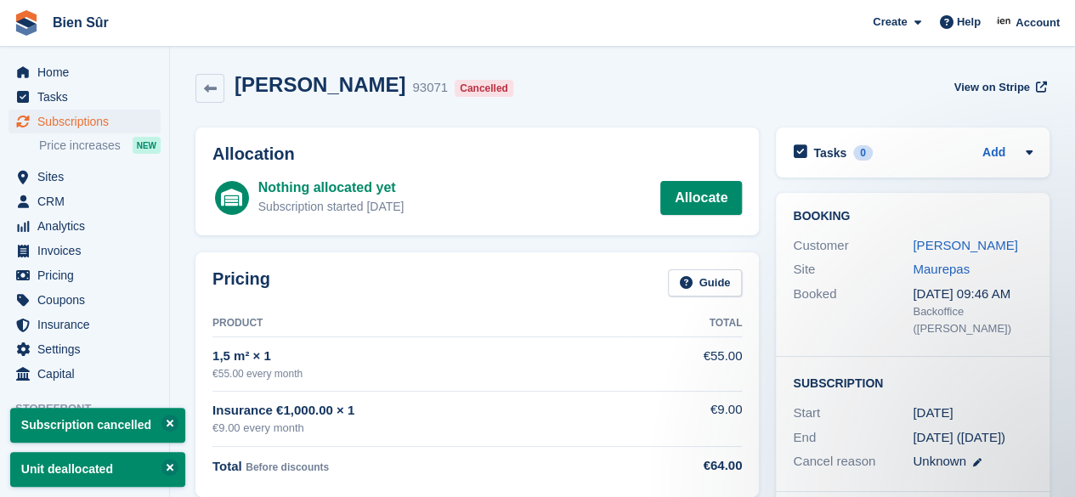
click at [541, 99] on div "Jemima William 93071 Cancelled View on Stripe" at bounding box center [622, 88] width 854 height 31
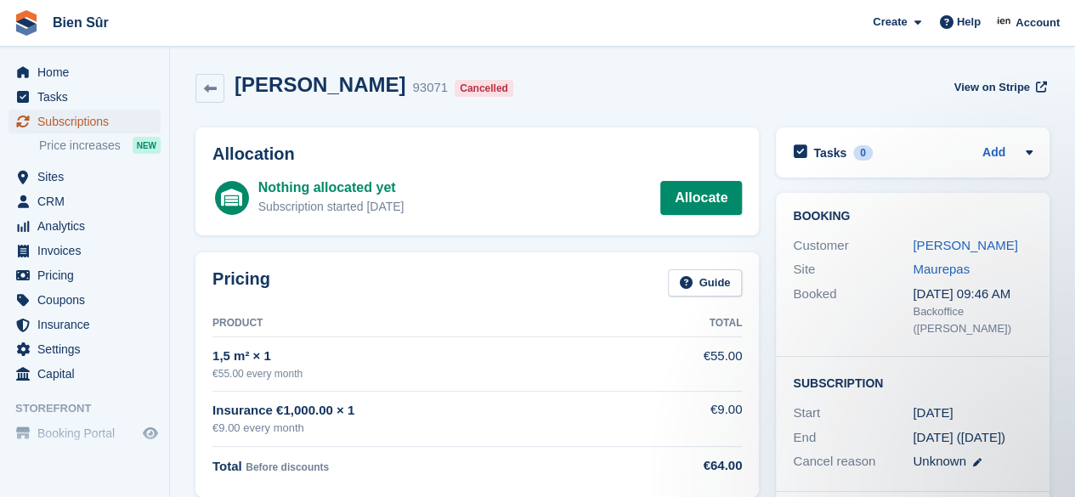
click at [54, 122] on span "Subscriptions" at bounding box center [88, 122] width 102 height 24
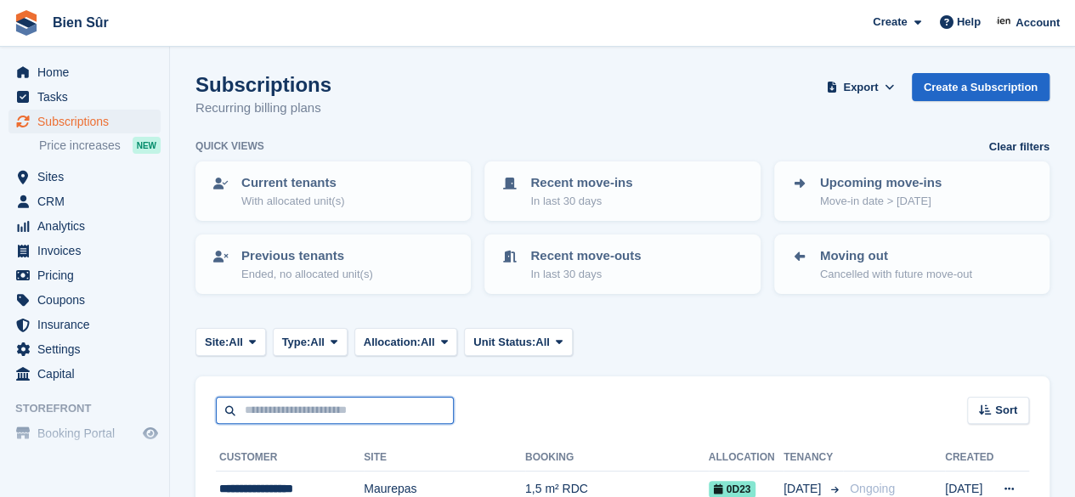
click at [279, 407] on input "text" at bounding box center [335, 411] width 238 height 28
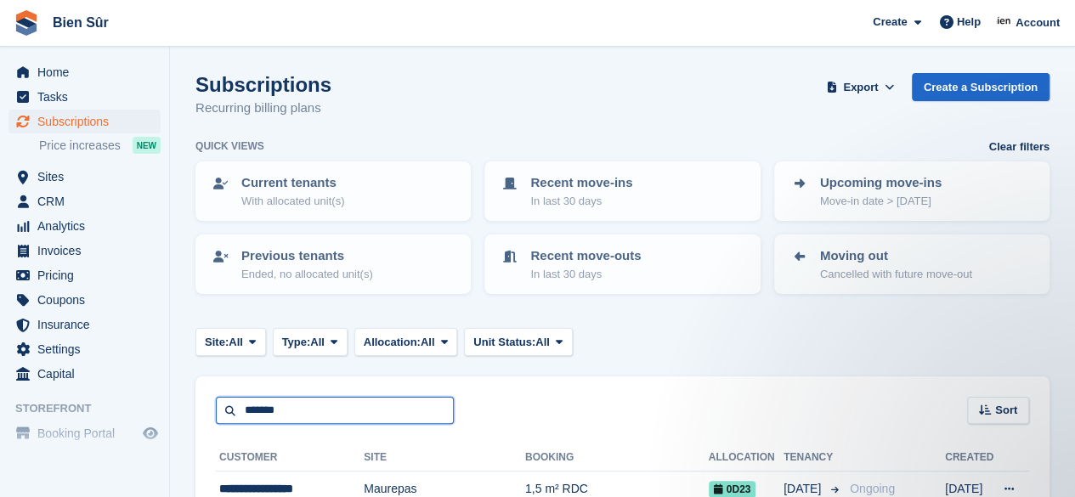
type input "*******"
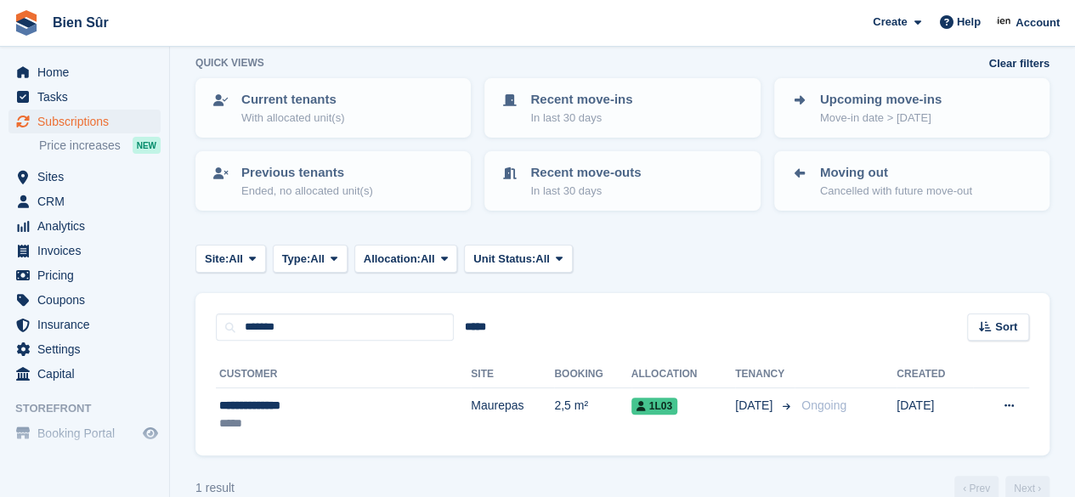
scroll to position [112, 0]
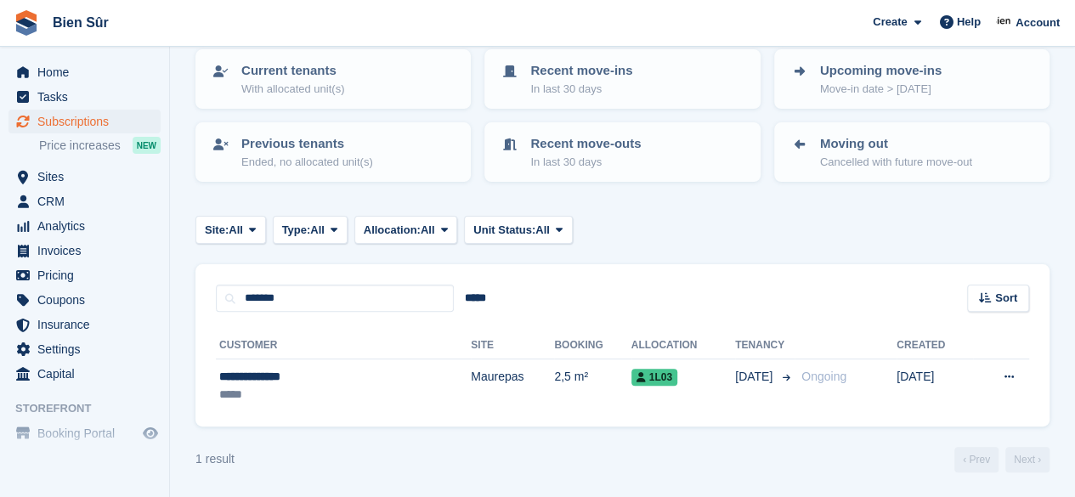
click at [471, 387] on td "Maurepas" at bounding box center [512, 387] width 83 height 54
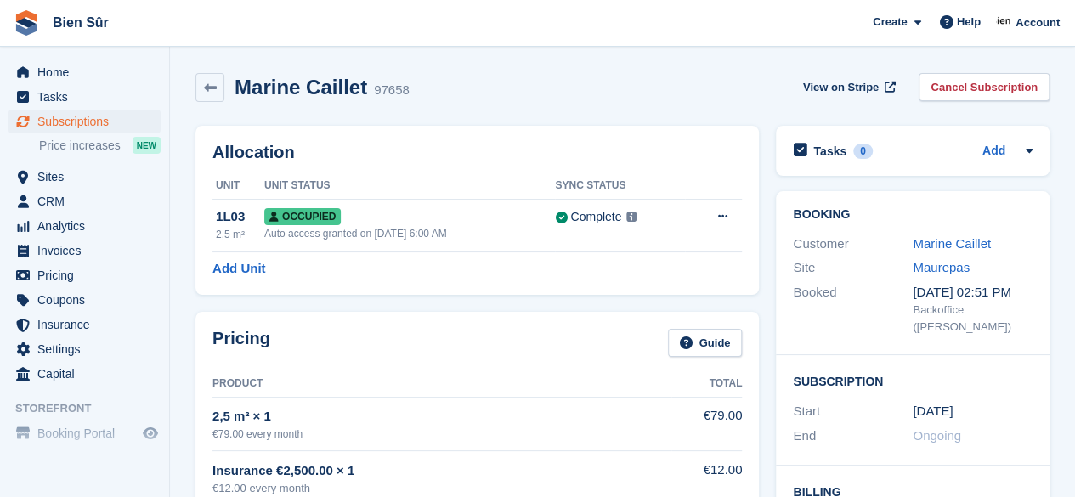
click at [972, 87] on link "Cancel Subscription" at bounding box center [984, 87] width 131 height 28
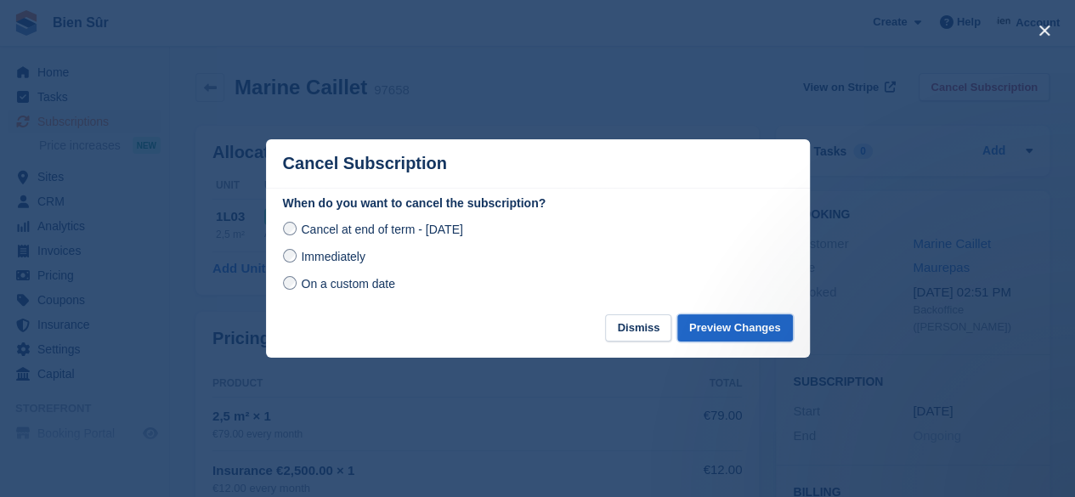
click at [716, 331] on button "Preview Changes" at bounding box center [735, 328] width 116 height 28
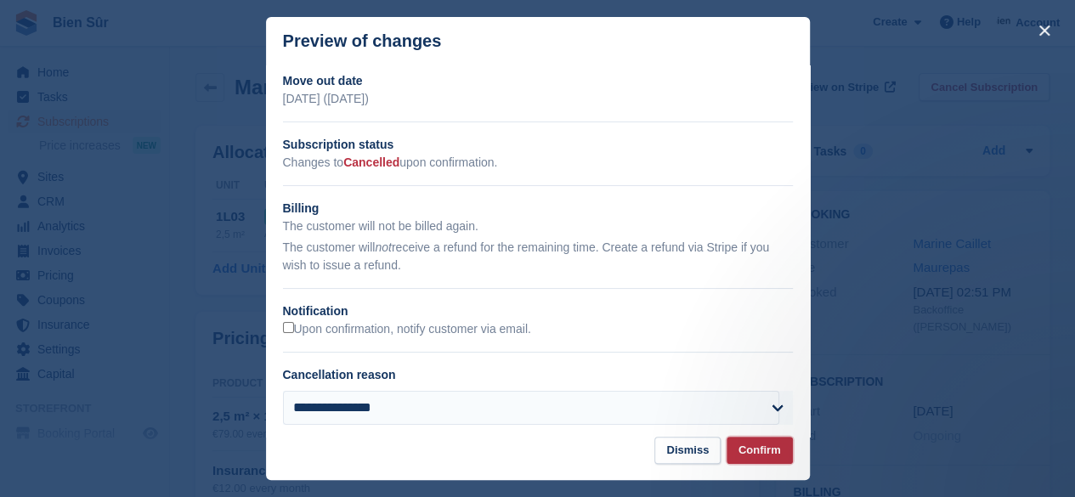
click at [753, 456] on button "Confirm" at bounding box center [760, 451] width 66 height 28
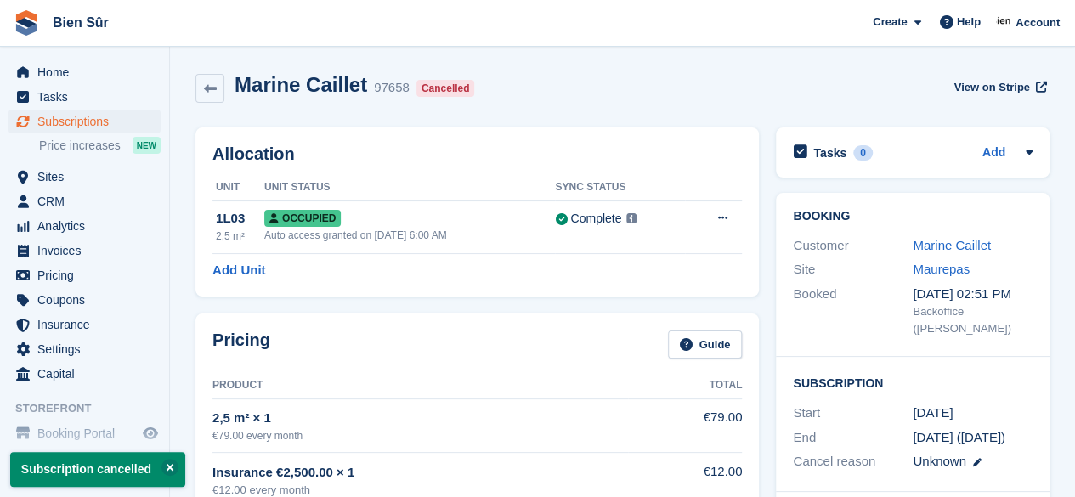
click at [720, 223] on icon at bounding box center [721, 217] width 9 height 11
drag, startPoint x: 632, startPoint y: 294, endPoint x: 610, endPoint y: 98, distance: 197.6
click at [632, 294] on p "Deallocate" at bounding box center [656, 288] width 148 height 22
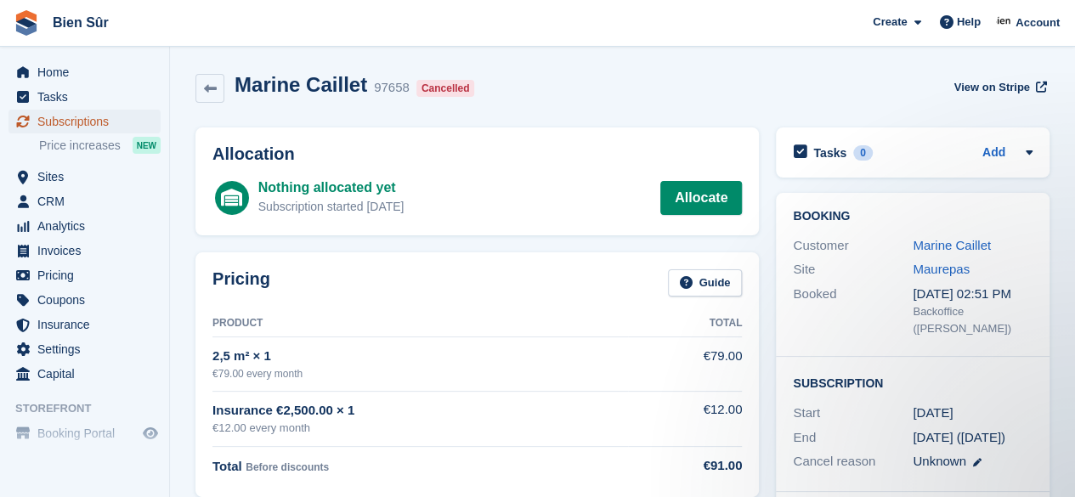
click at [92, 118] on span "Subscriptions" at bounding box center [88, 122] width 102 height 24
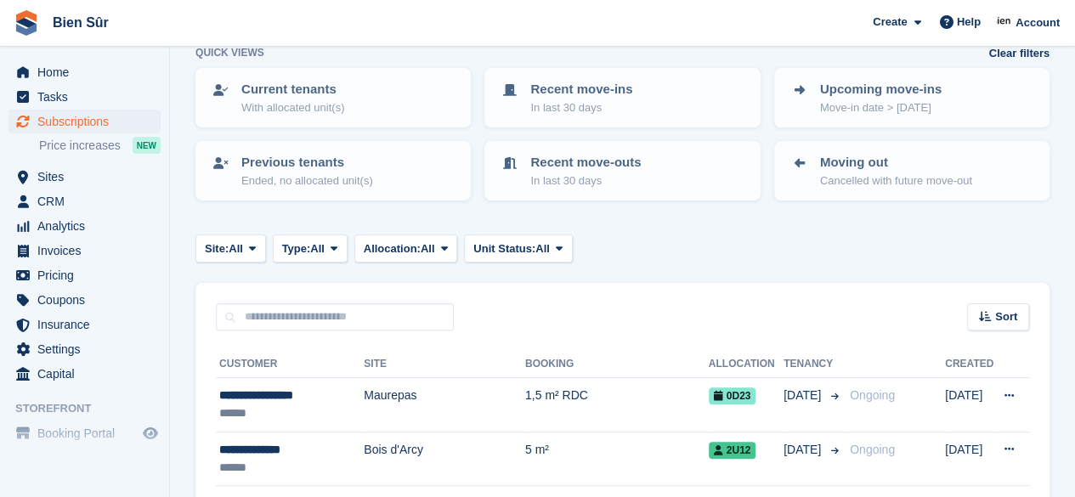
scroll to position [170, 0]
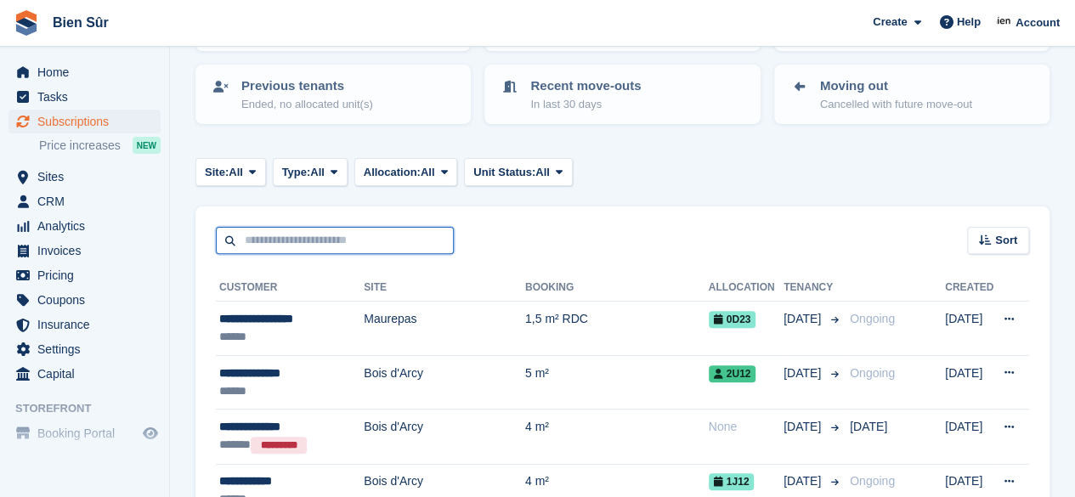
click at [266, 246] on input "text" at bounding box center [335, 241] width 238 height 28
paste input "****"
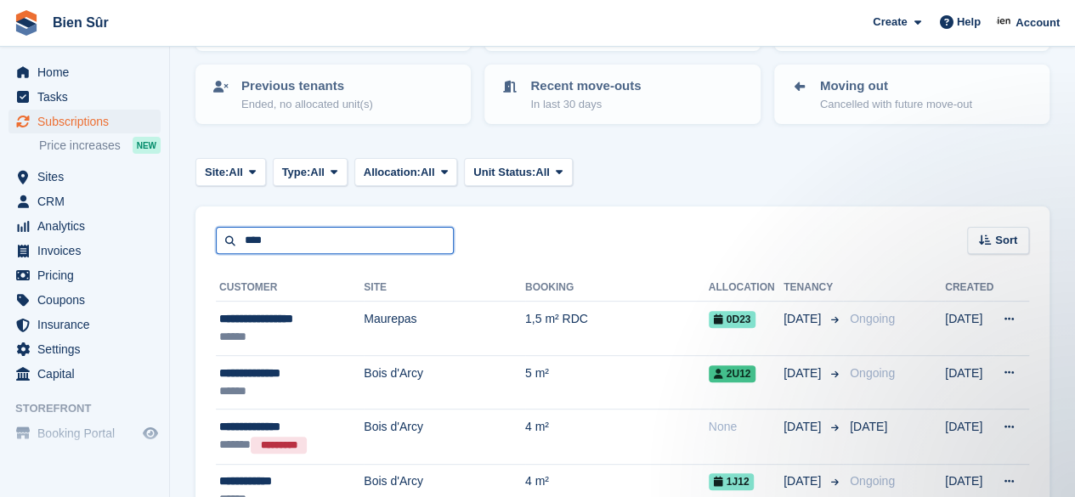
scroll to position [0, 0]
type input "****"
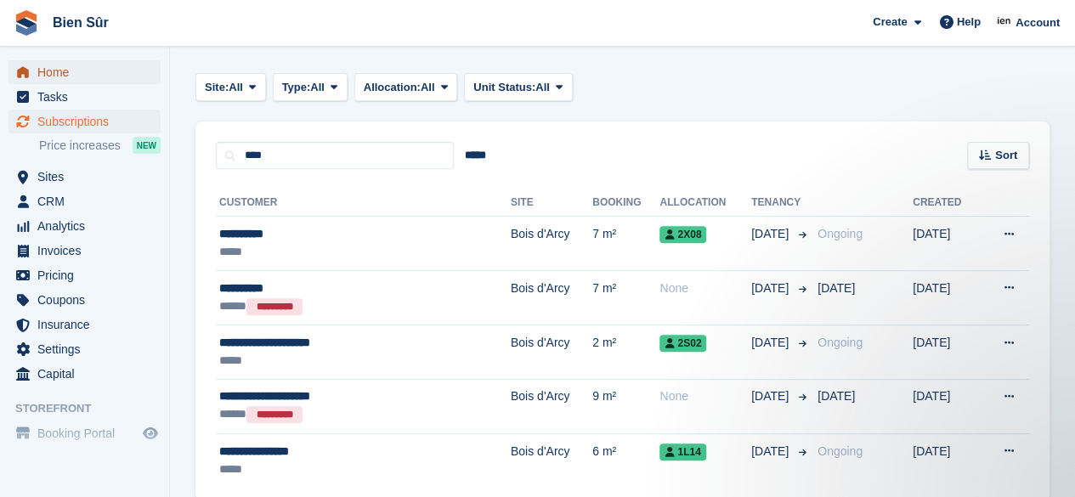
click at [66, 72] on span "Home" at bounding box center [88, 72] width 102 height 24
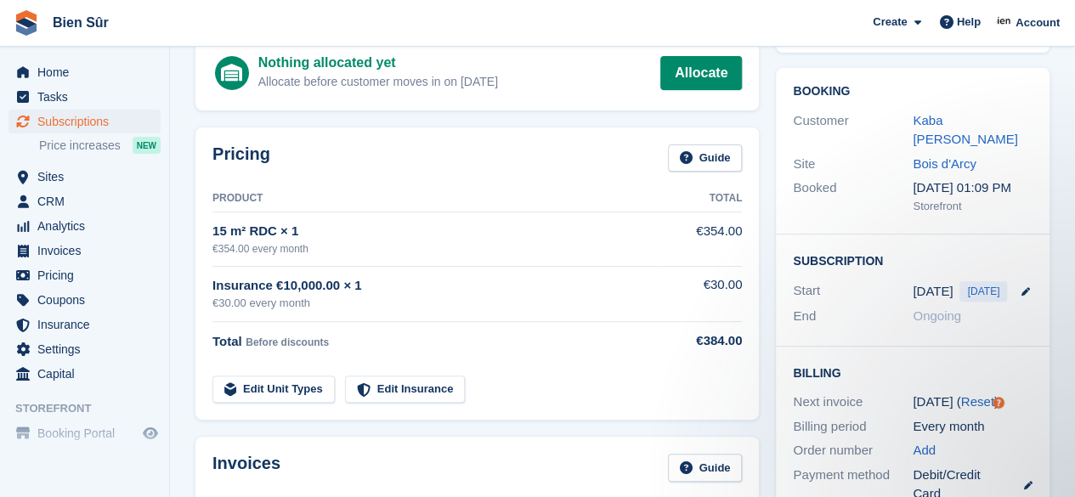
scroll to position [85, 0]
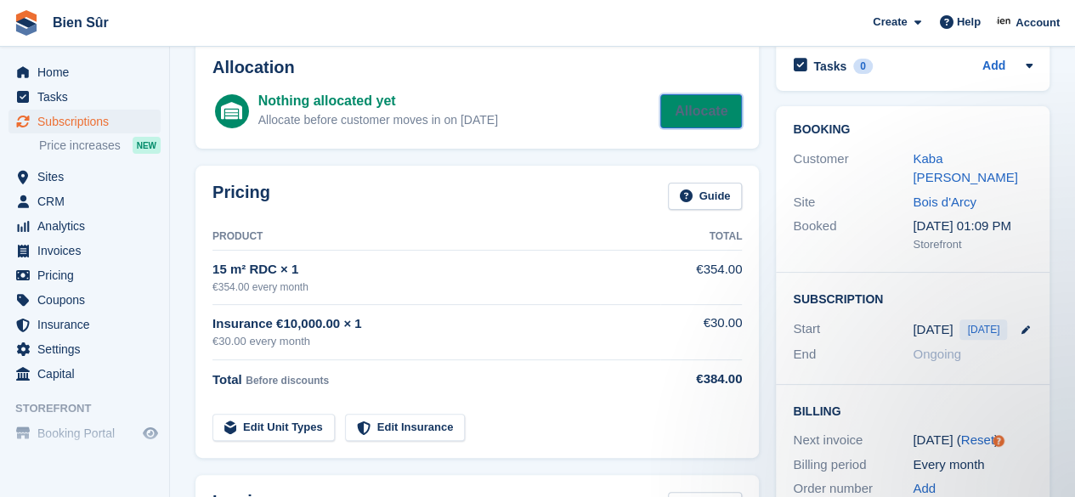
click at [704, 101] on link "Allocate" at bounding box center [701, 111] width 82 height 34
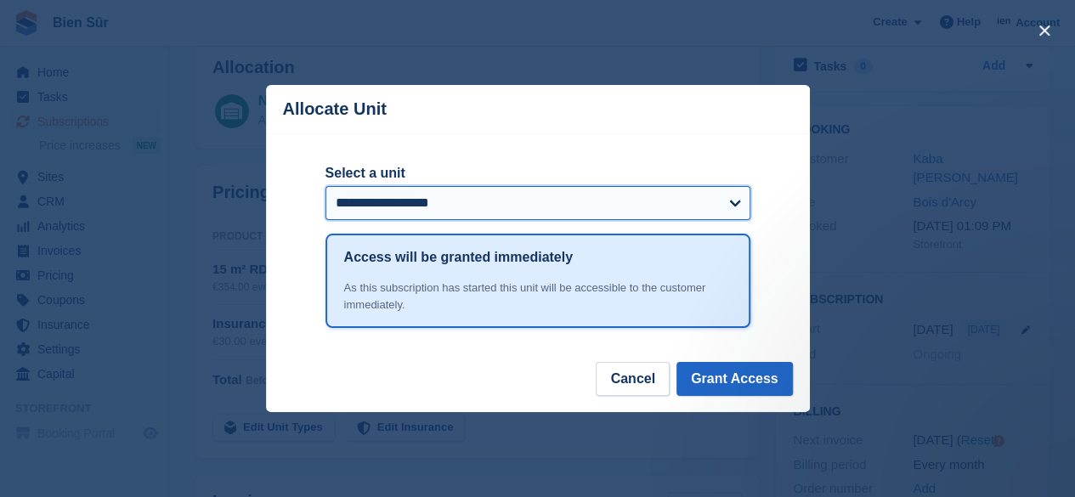
click at [707, 202] on select "**********" at bounding box center [538, 203] width 425 height 34
select select "*****"
click at [326, 188] on select "**********" at bounding box center [538, 203] width 425 height 34
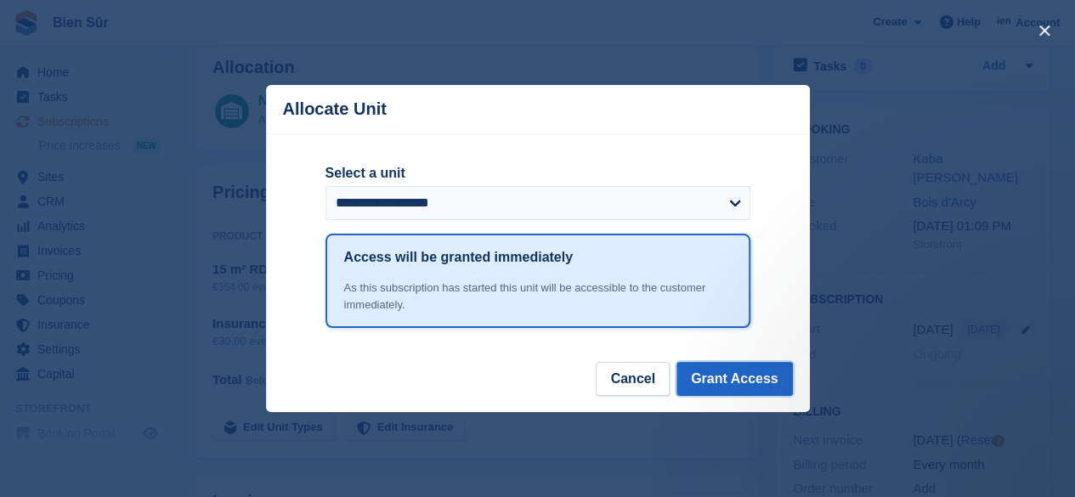
click at [725, 380] on button "Grant Access" at bounding box center [735, 379] width 116 height 34
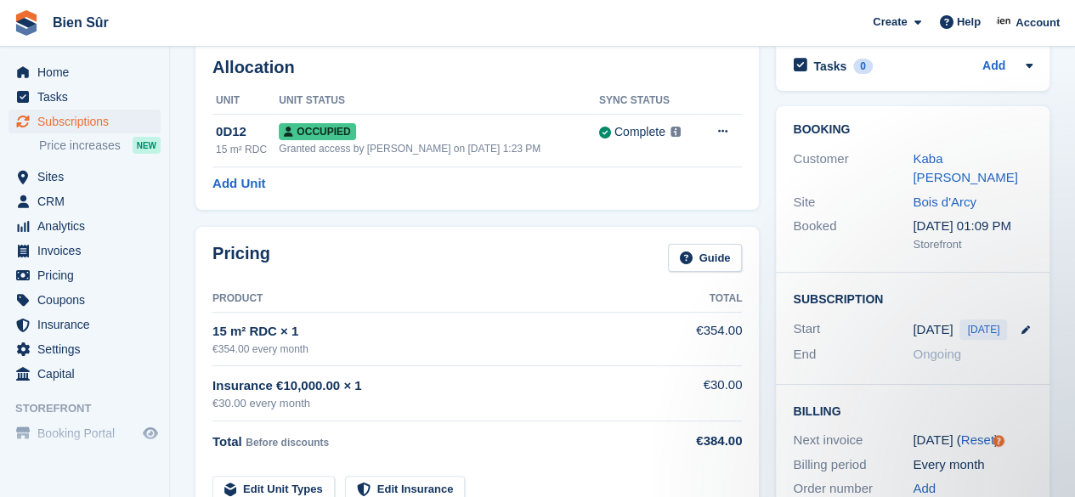
click at [929, 164] on link "Kaba [PERSON_NAME]" at bounding box center [965, 168] width 105 height 34
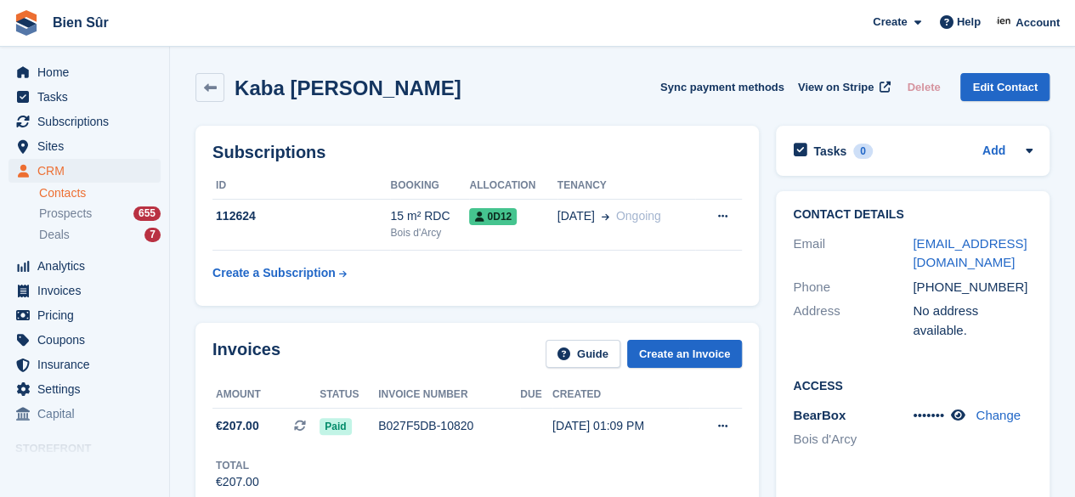
click at [969, 408] on link at bounding box center [960, 415] width 18 height 14
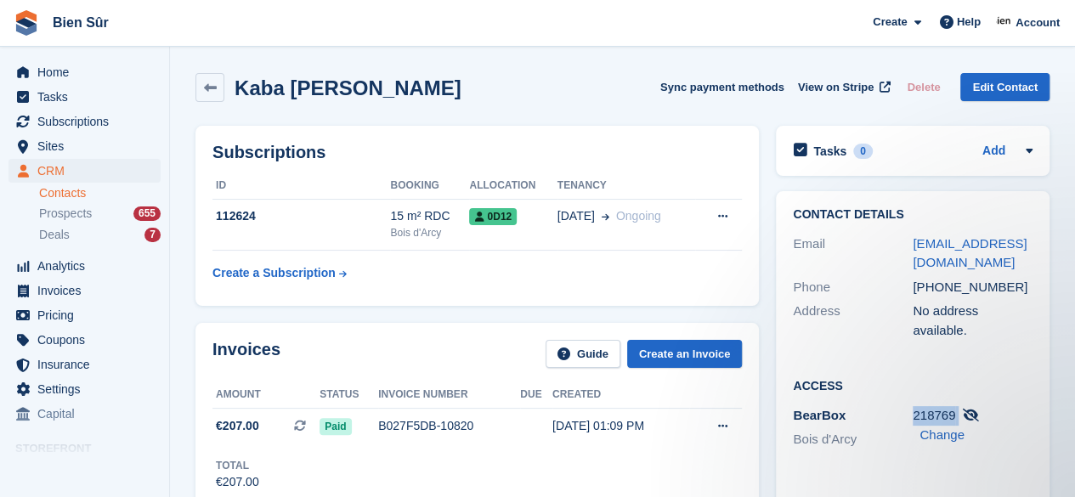
drag, startPoint x: 958, startPoint y: 377, endPoint x: 915, endPoint y: 373, distance: 43.6
click at [915, 406] on div "218769 Change" at bounding box center [973, 425] width 120 height 38
copy div "218769"
click at [830, 90] on span "View on Stripe" at bounding box center [836, 87] width 76 height 17
click at [93, 125] on span "Subscriptions" at bounding box center [88, 122] width 102 height 24
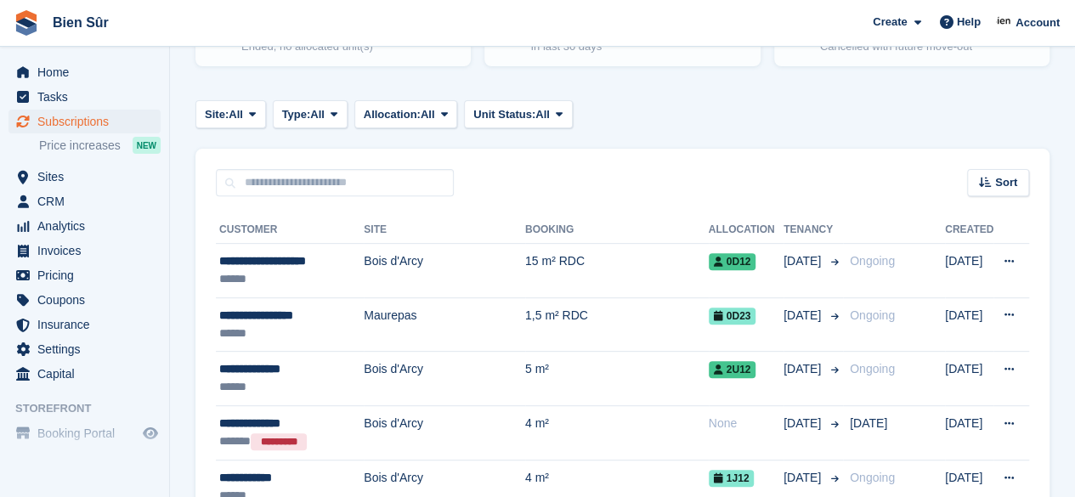
scroll to position [255, 0]
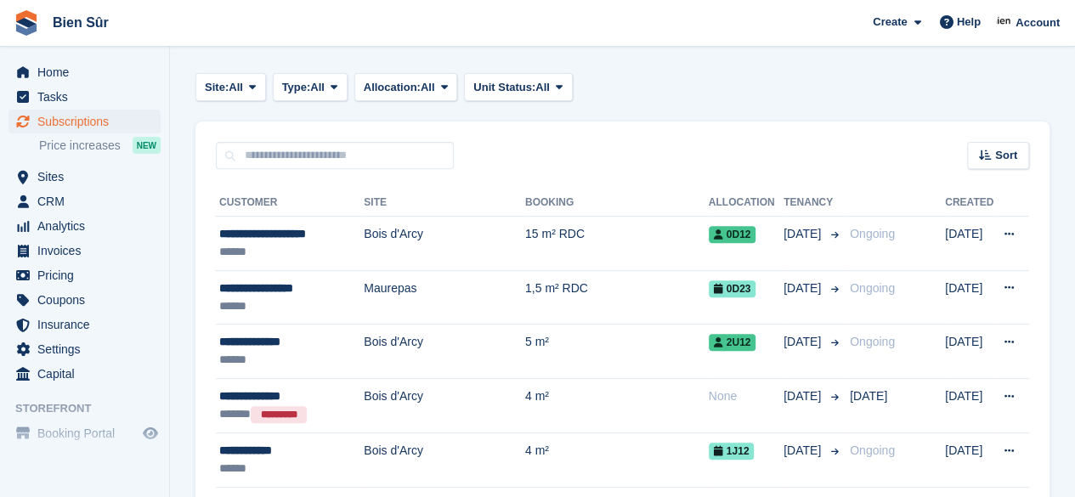
click at [436, 356] on td "Bois d'Arcy" at bounding box center [444, 352] width 161 height 54
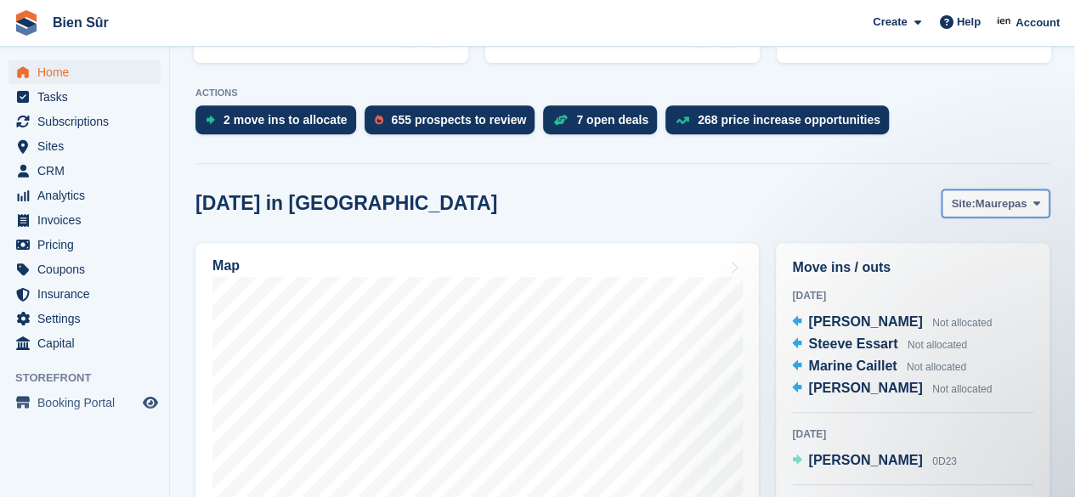
click at [1000, 205] on span "Maurepas" at bounding box center [1002, 203] width 52 height 17
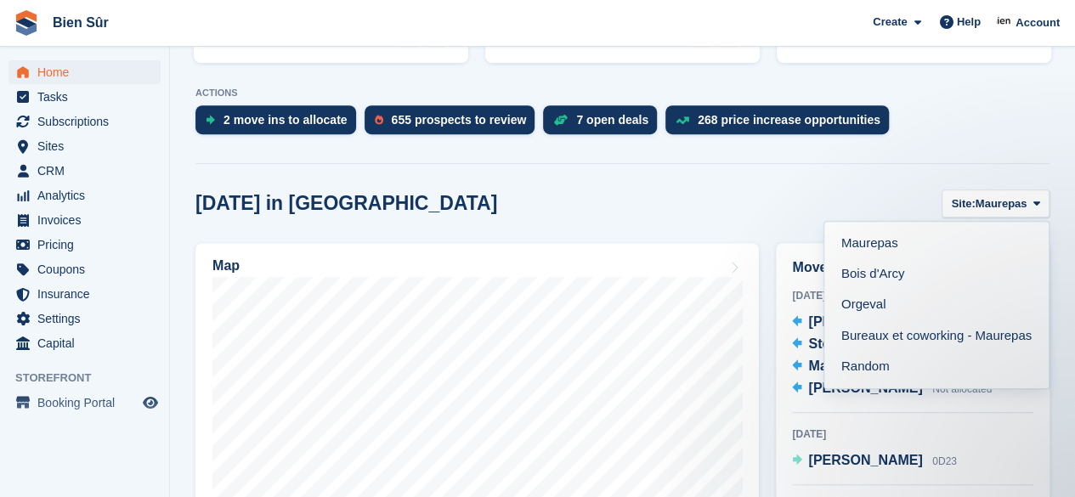
click at [945, 268] on link "Bois d'Arcy" at bounding box center [936, 274] width 211 height 31
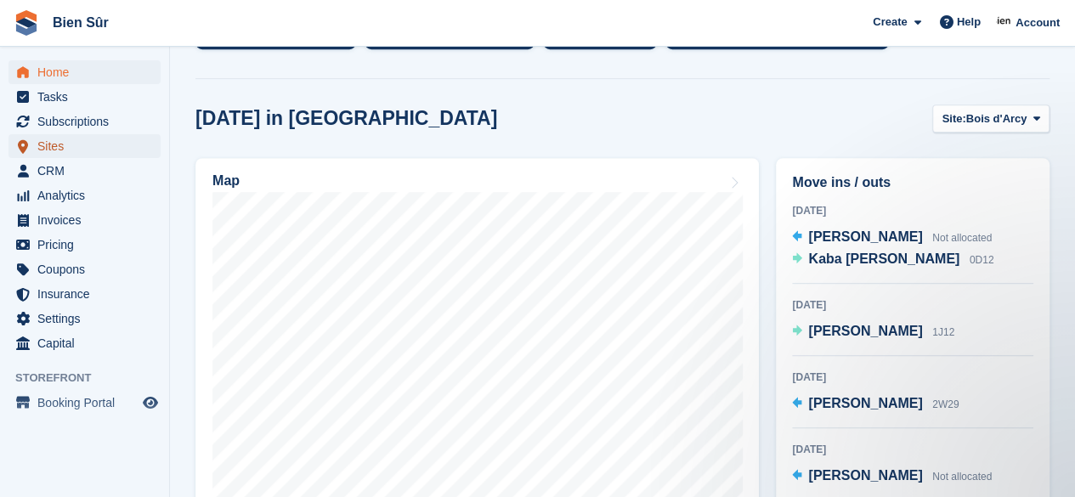
click at [64, 147] on span "Sites" at bounding box center [88, 146] width 102 height 24
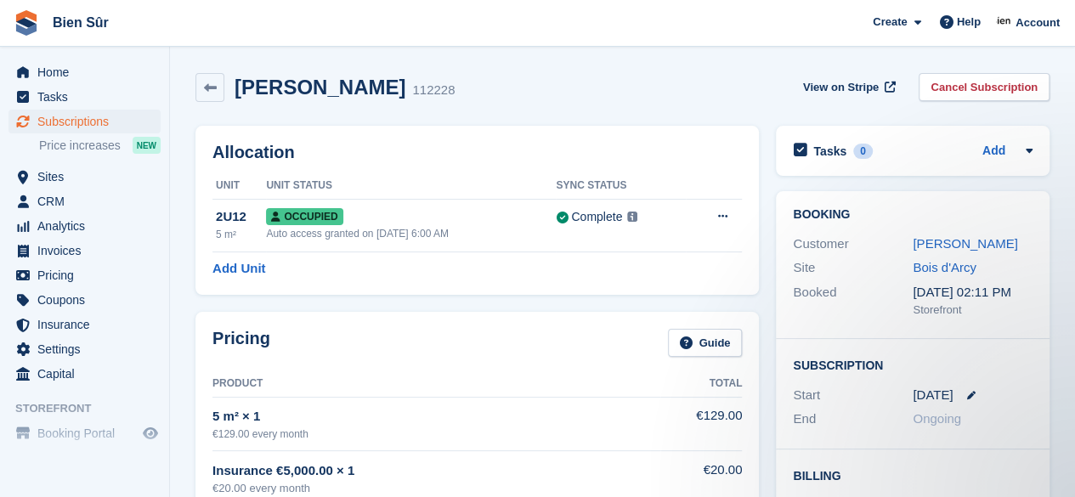
drag, startPoint x: 383, startPoint y: 91, endPoint x: 292, endPoint y: 93, distance: 91.0
click at [292, 93] on div "[PERSON_NAME] 112228" at bounding box center [339, 88] width 230 height 25
copy h2 "Benbakika"
click at [71, 179] on span "Sites" at bounding box center [88, 177] width 102 height 24
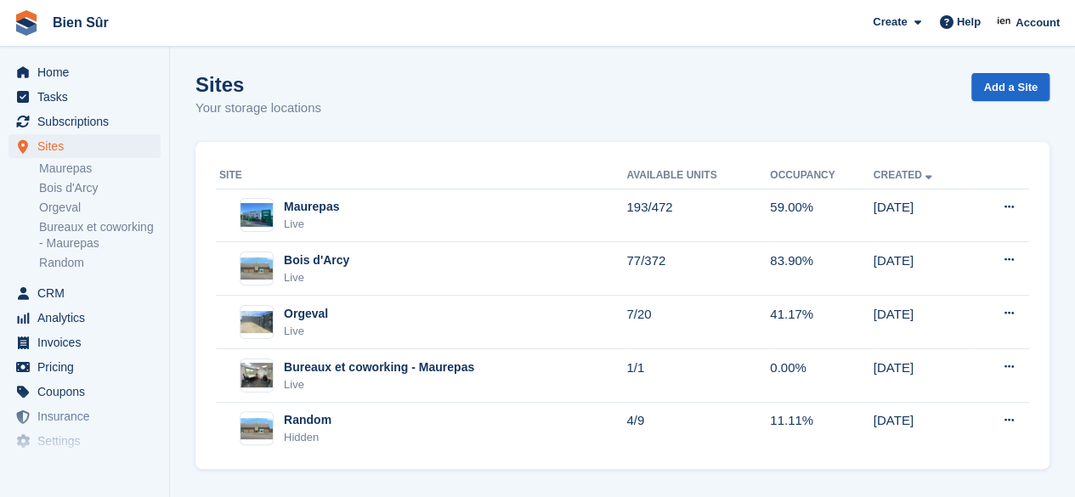
click at [428, 275] on div "Bois d'Arcy Live" at bounding box center [422, 269] width 407 height 35
click at [354, 315] on div "Orgeval Live" at bounding box center [422, 322] width 407 height 35
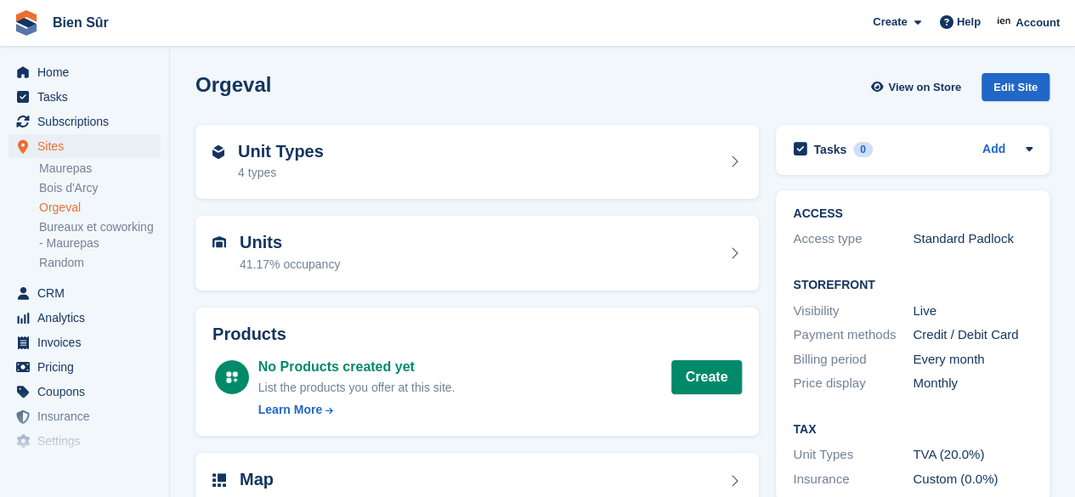
click at [464, 150] on div "Unit Types 4 types" at bounding box center [477, 162] width 530 height 41
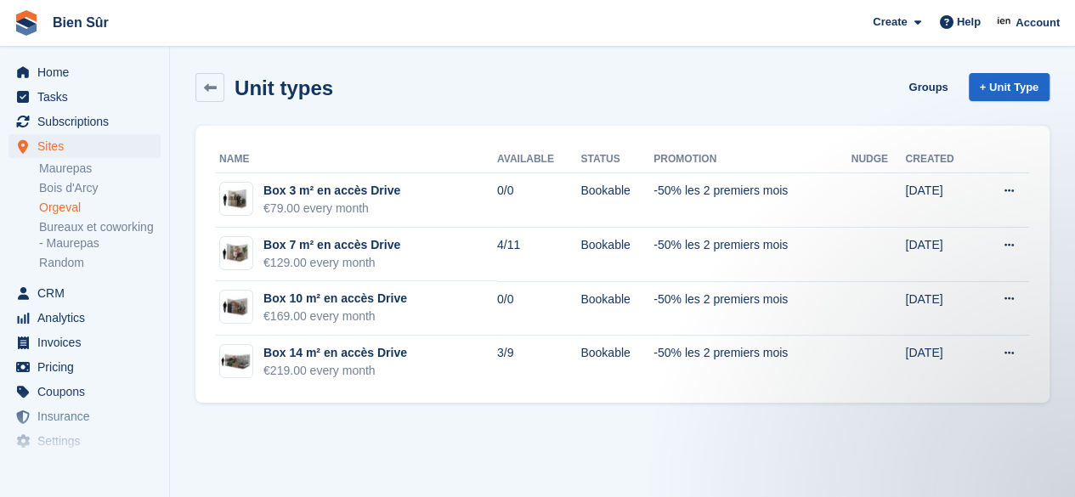
click at [74, 202] on link "Orgeval" at bounding box center [100, 208] width 122 height 16
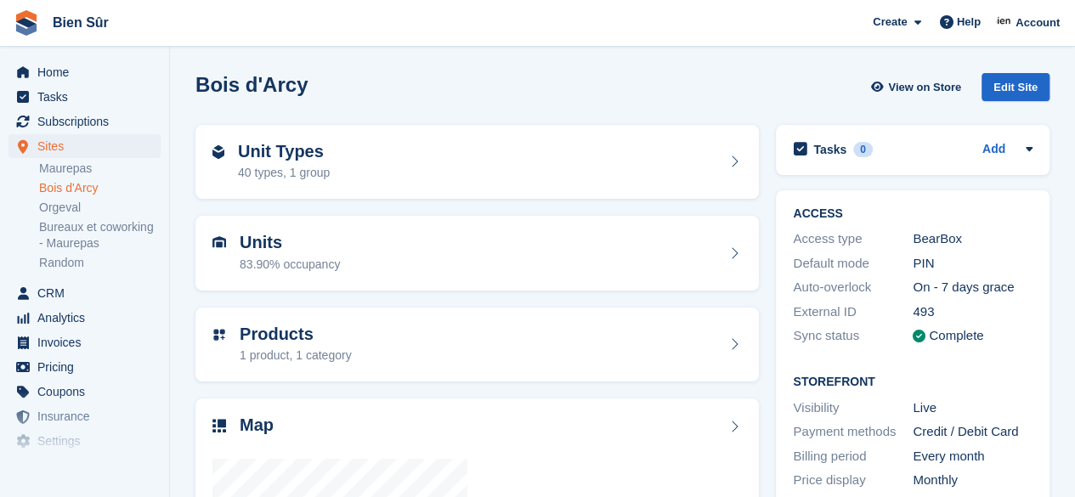
click at [442, 160] on div "Unit Types 40 types, 1 group" at bounding box center [477, 162] width 530 height 41
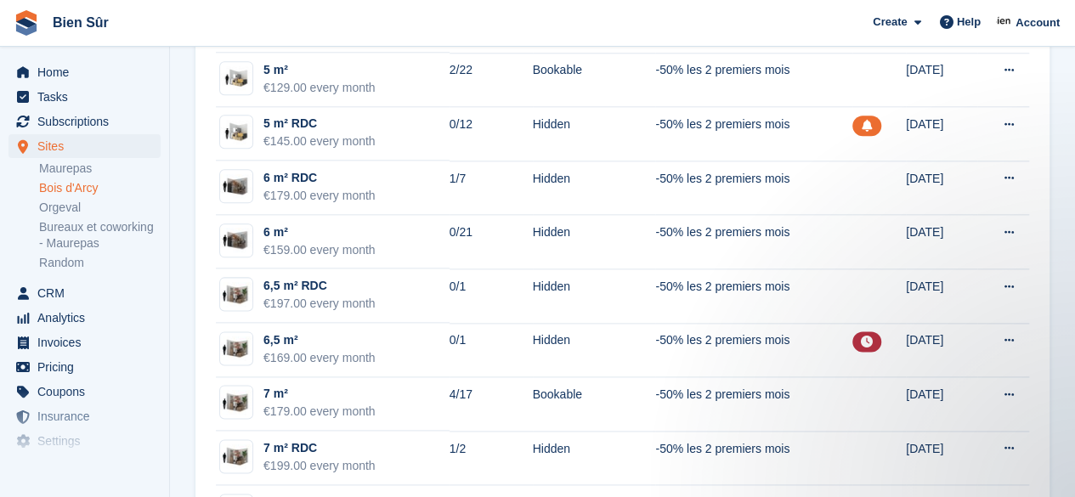
scroll to position [935, 0]
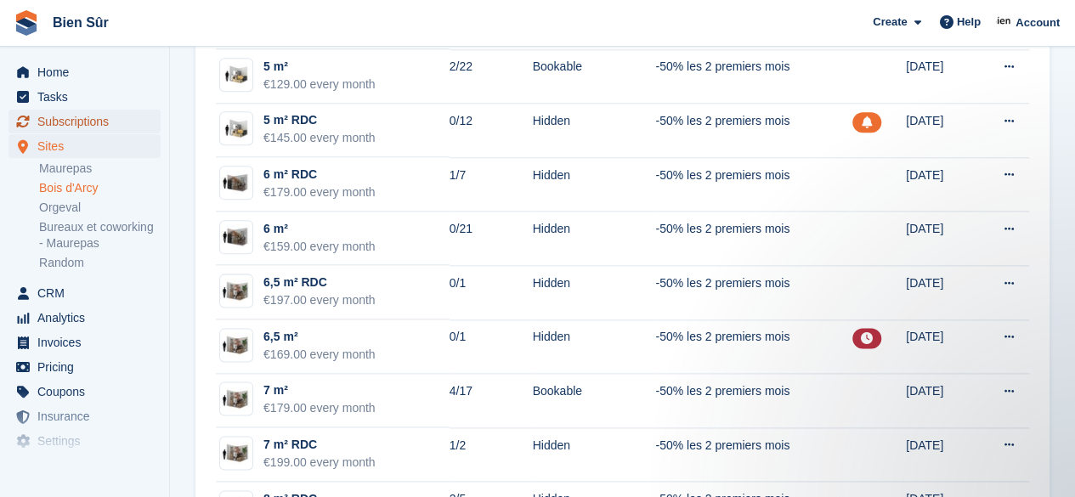
click at [119, 122] on span "Subscriptions" at bounding box center [88, 122] width 102 height 24
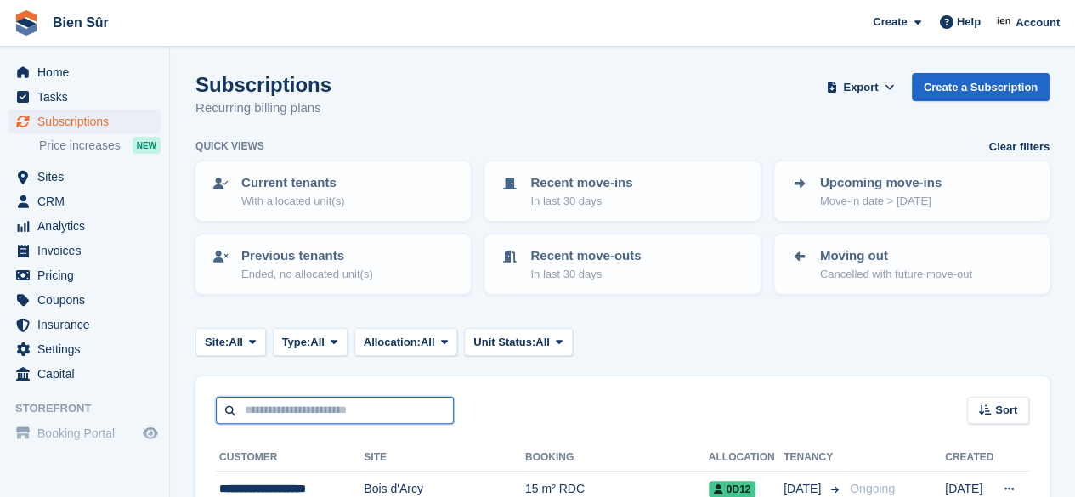
click at [331, 416] on input "text" at bounding box center [335, 411] width 238 height 28
type input "*********"
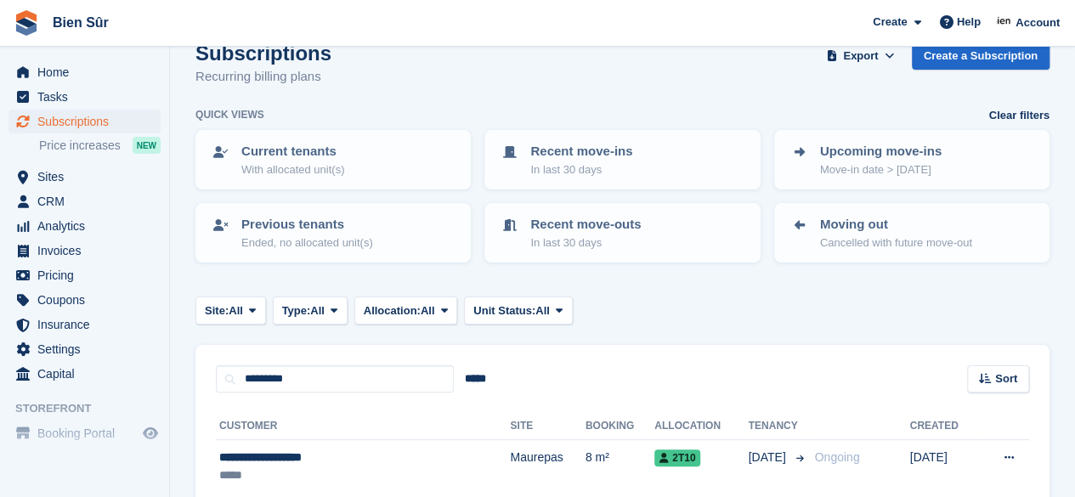
scroll to position [112, 0]
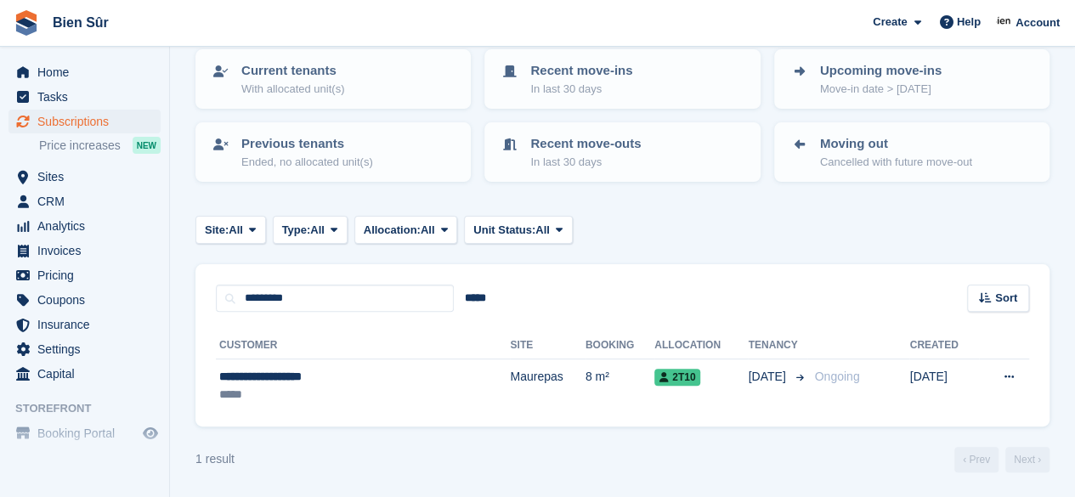
click at [338, 372] on div "**********" at bounding box center [321, 377] width 204 height 18
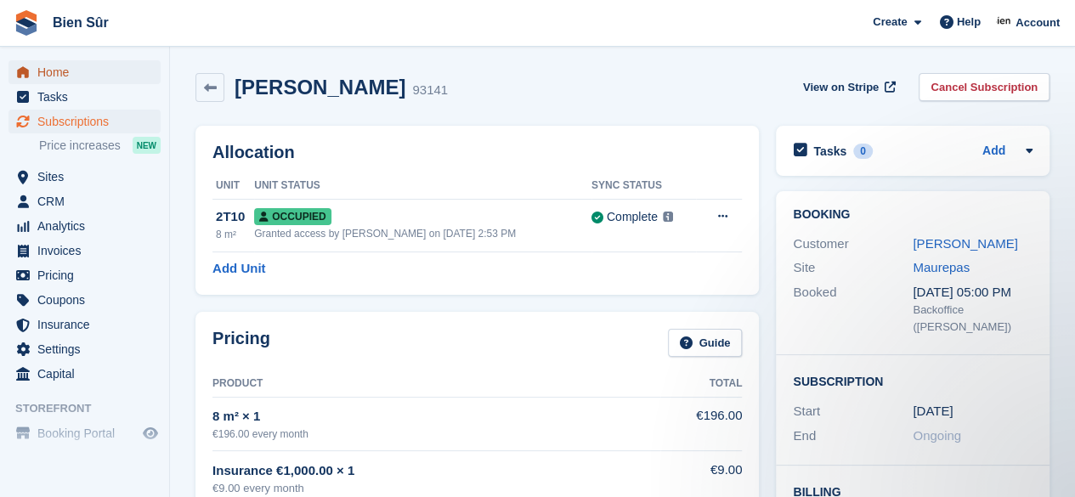
click at [82, 81] on span "Home" at bounding box center [88, 72] width 102 height 24
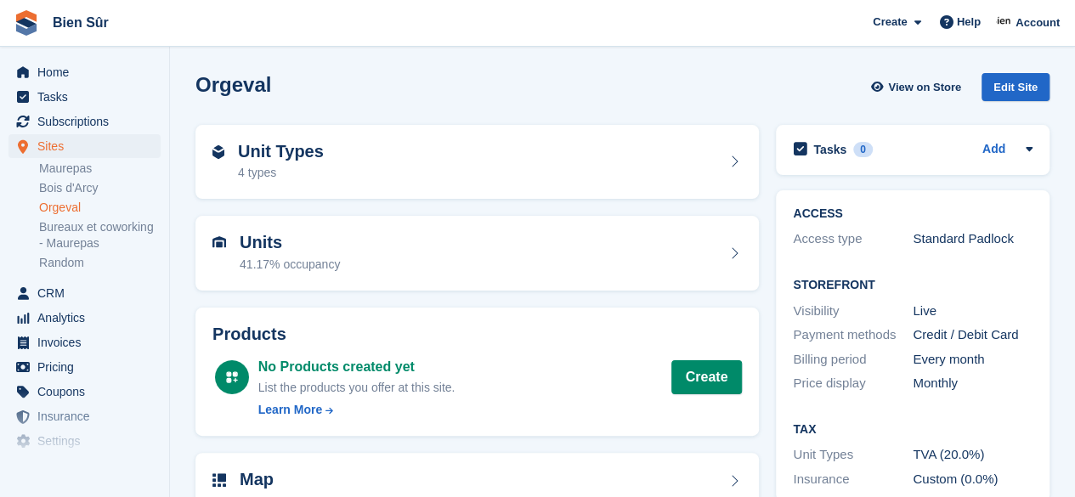
click at [340, 173] on div "Unit Types 4 types" at bounding box center [477, 162] width 530 height 41
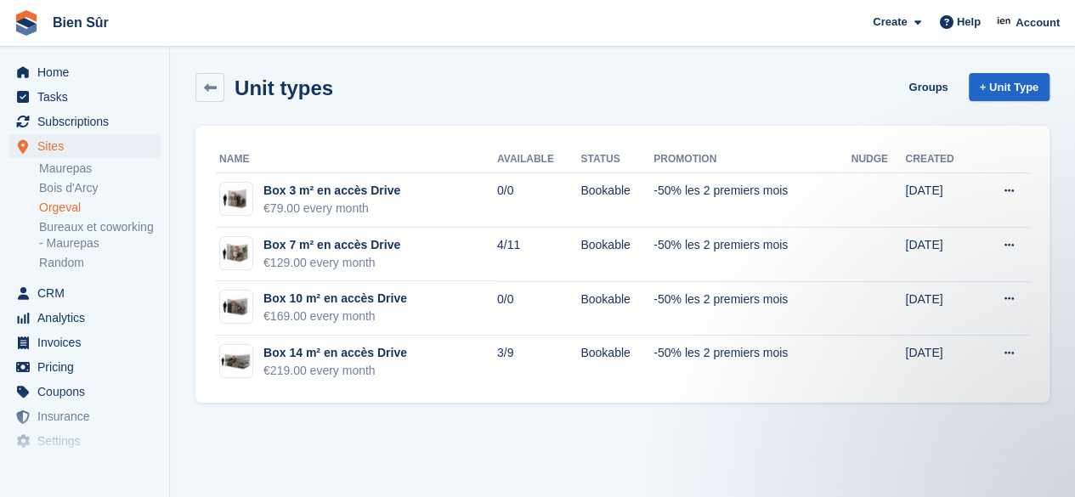
click at [85, 194] on link "Bois d'Arcy" at bounding box center [100, 188] width 122 height 16
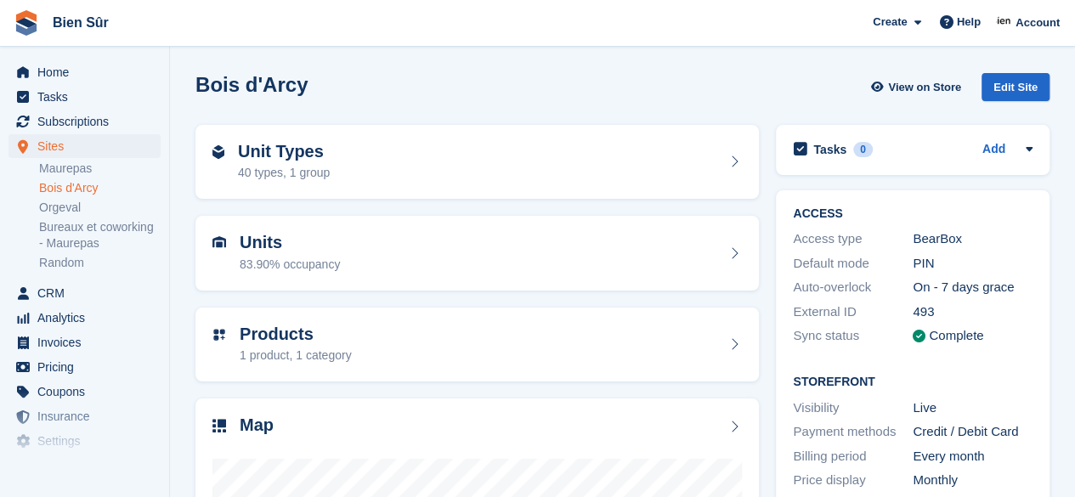
click at [352, 163] on div "Unit Types 40 types, 1 group" at bounding box center [477, 162] width 530 height 41
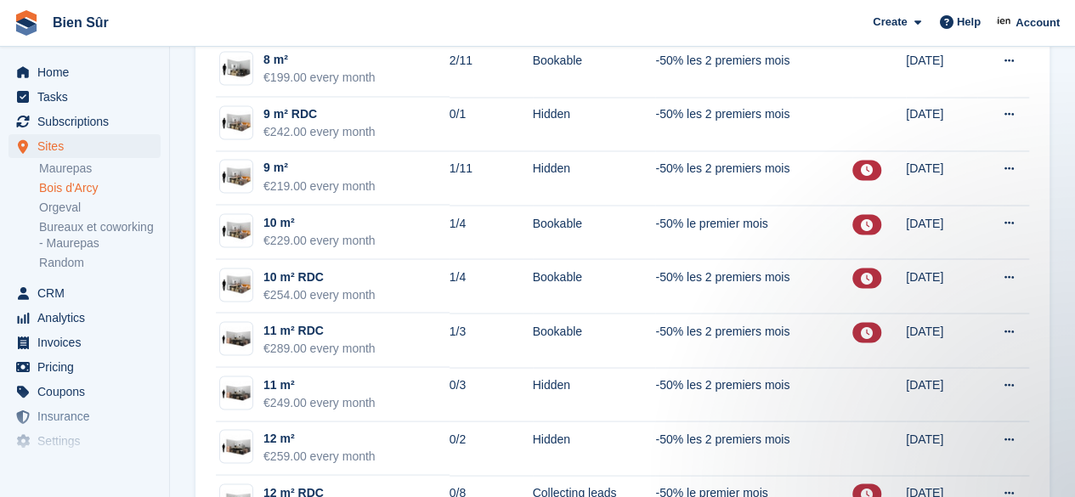
scroll to position [1445, 0]
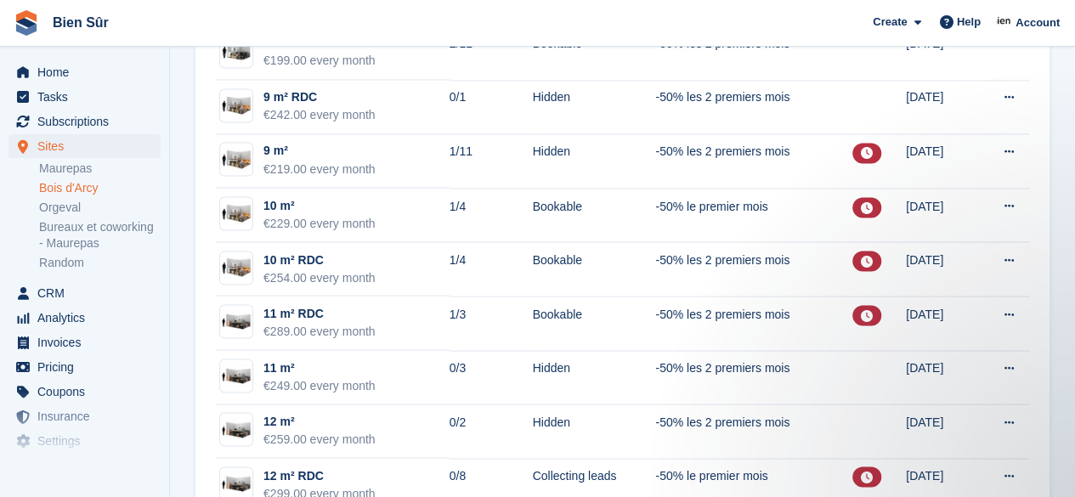
click at [65, 213] on link "Orgeval" at bounding box center [100, 208] width 122 height 16
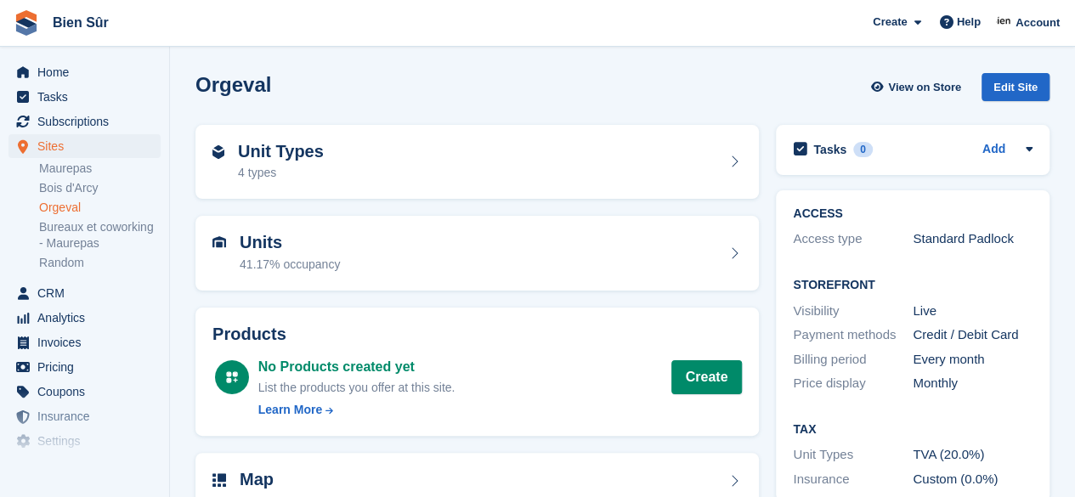
click at [385, 164] on div "Unit Types 4 types" at bounding box center [477, 162] width 530 height 41
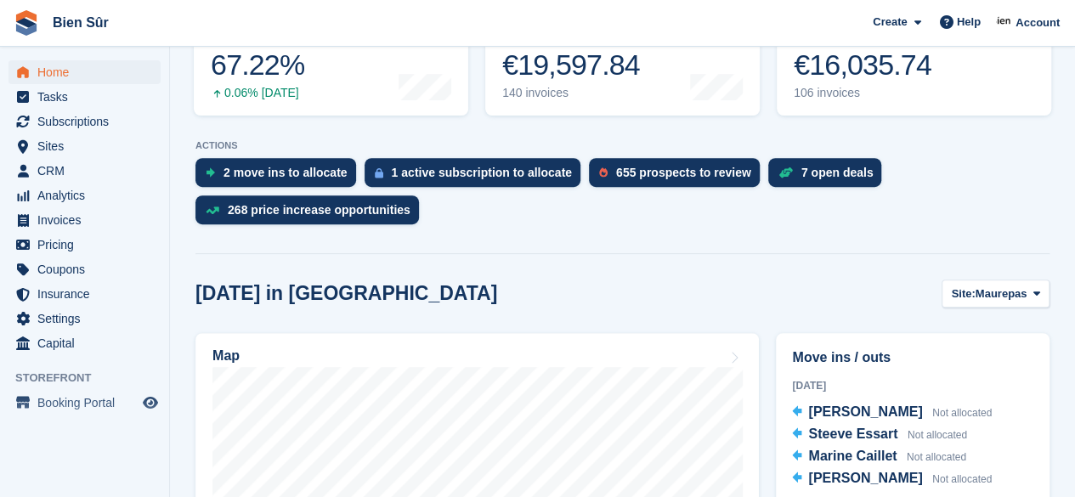
scroll to position [467, 0]
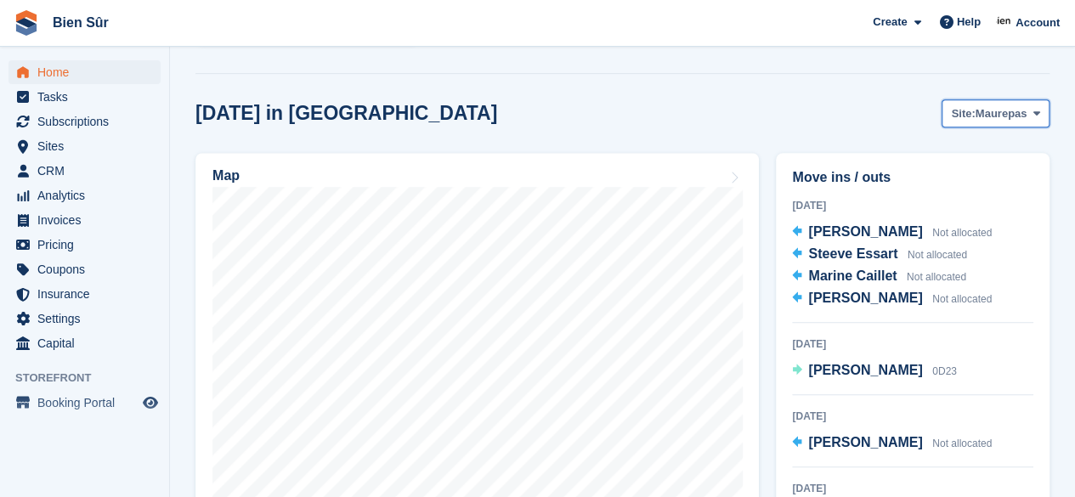
click at [1008, 120] on span "Maurepas" at bounding box center [1002, 113] width 52 height 17
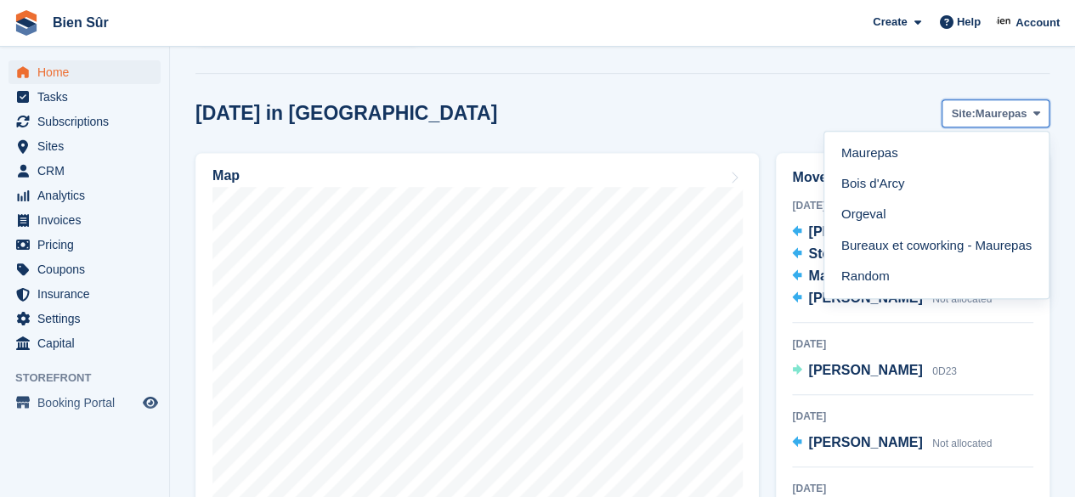
click at [1018, 115] on span "Maurepas" at bounding box center [1002, 113] width 52 height 17
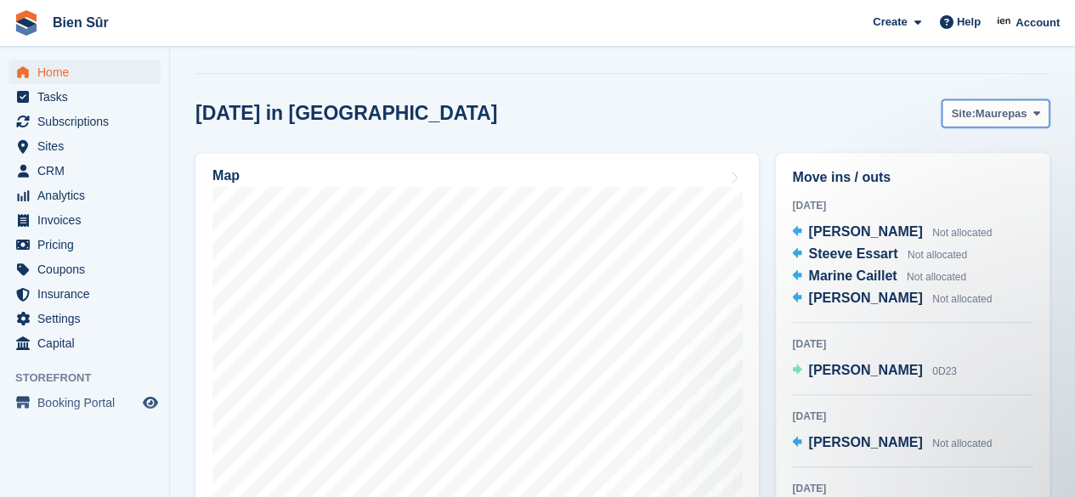
scroll to position [0, 0]
click at [1011, 120] on span "Maurepas" at bounding box center [1002, 113] width 52 height 17
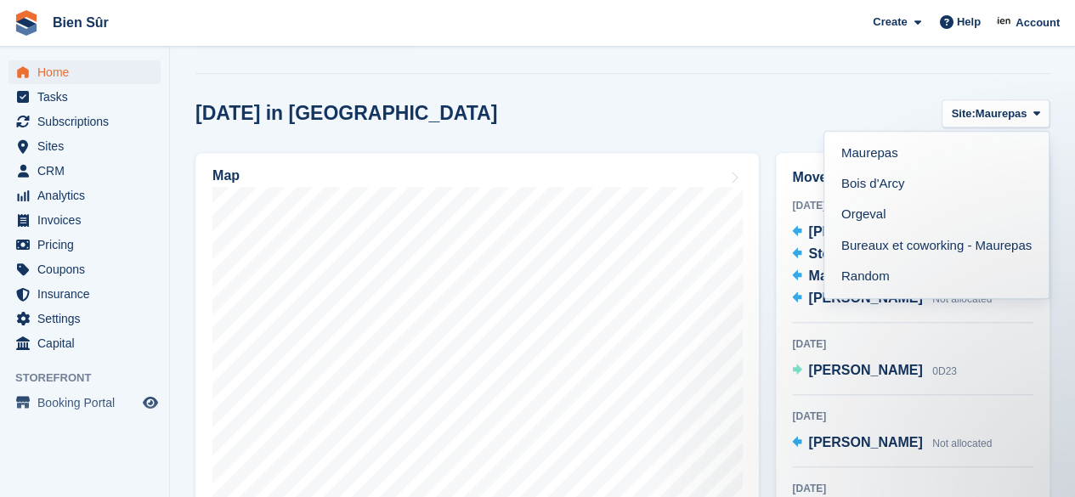
click at [908, 189] on link "Bois d'Arcy" at bounding box center [936, 184] width 211 height 31
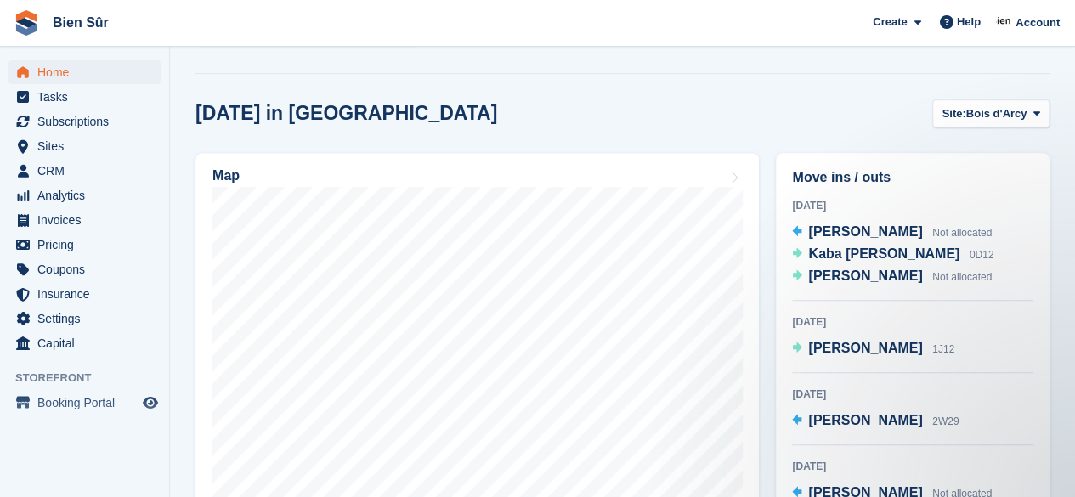
click at [841, 276] on span "[PERSON_NAME]" at bounding box center [865, 276] width 114 height 14
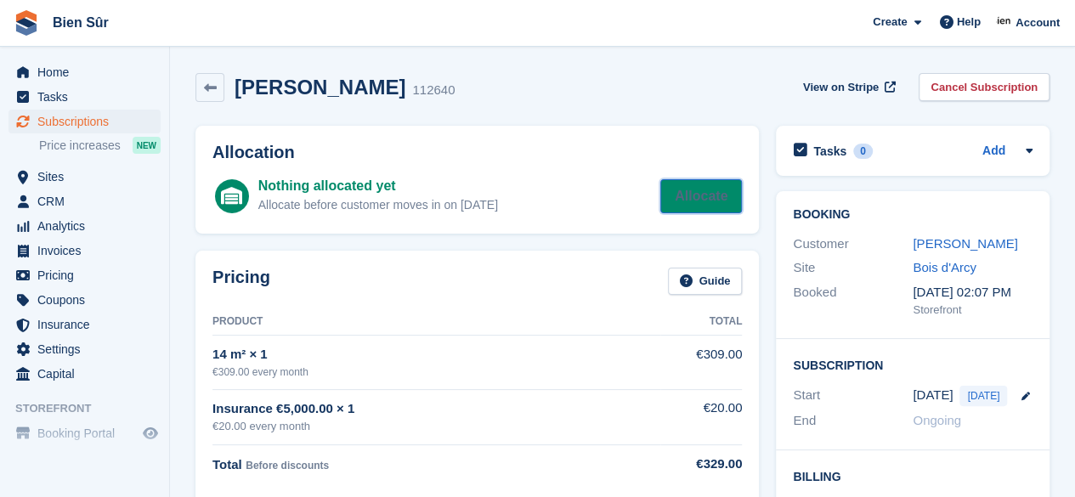
click at [691, 186] on link "Allocate" at bounding box center [701, 196] width 82 height 34
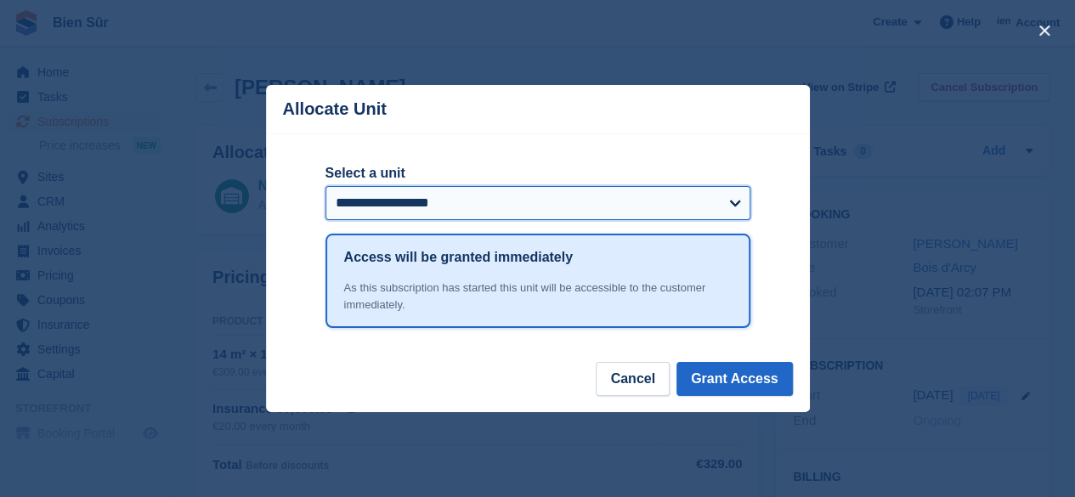
click at [648, 205] on select "**********" at bounding box center [538, 203] width 425 height 34
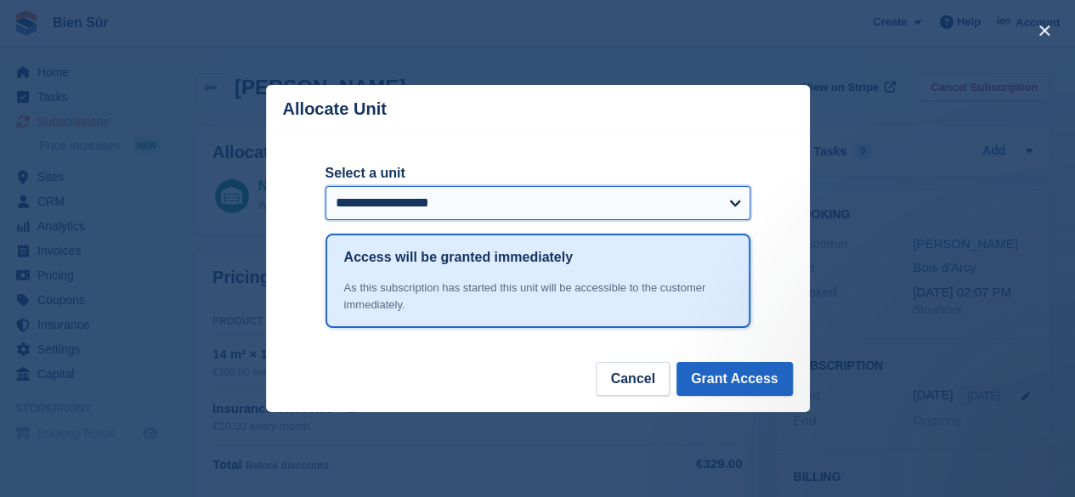
select select "*****"
click at [326, 188] on select "**********" at bounding box center [538, 203] width 425 height 34
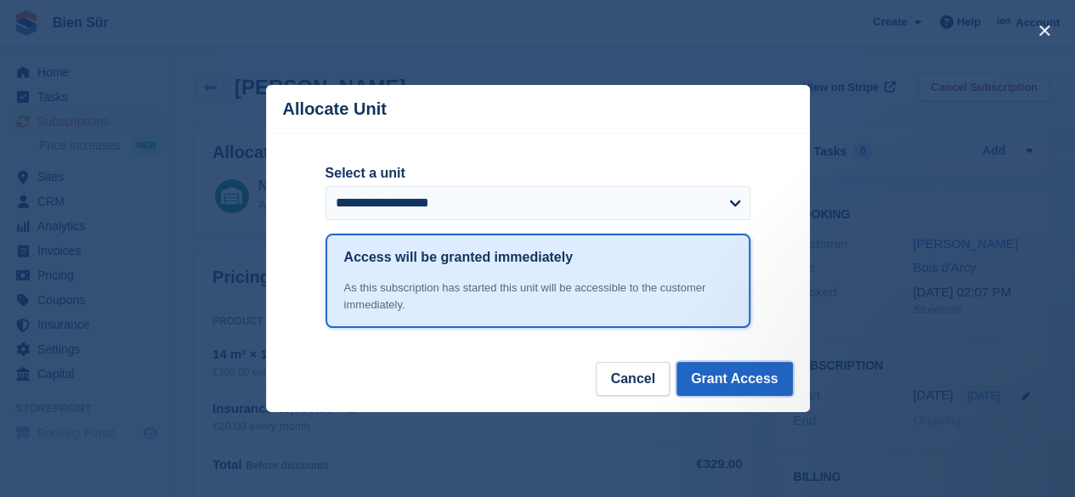
click at [725, 378] on button "Grant Access" at bounding box center [735, 379] width 116 height 34
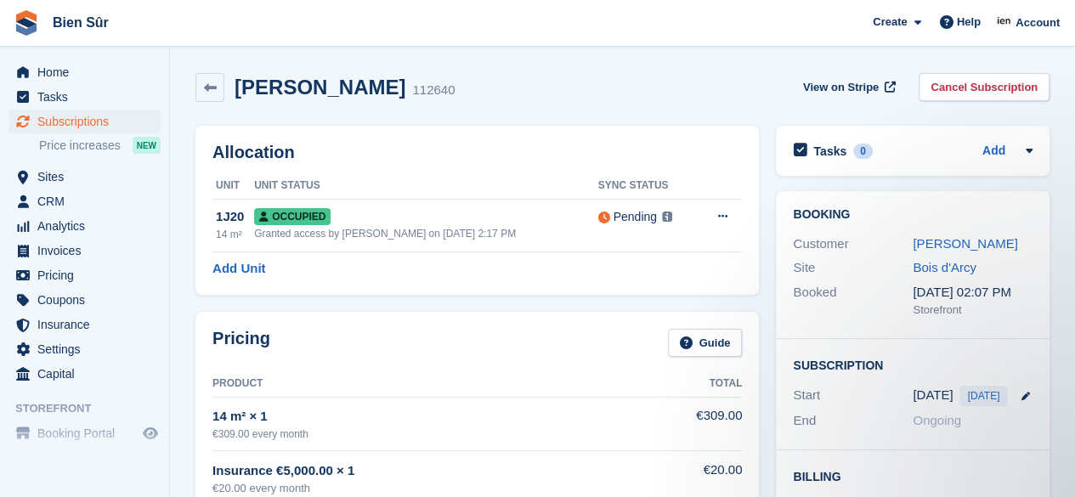
click at [934, 236] on link "[PERSON_NAME]" at bounding box center [965, 243] width 105 height 14
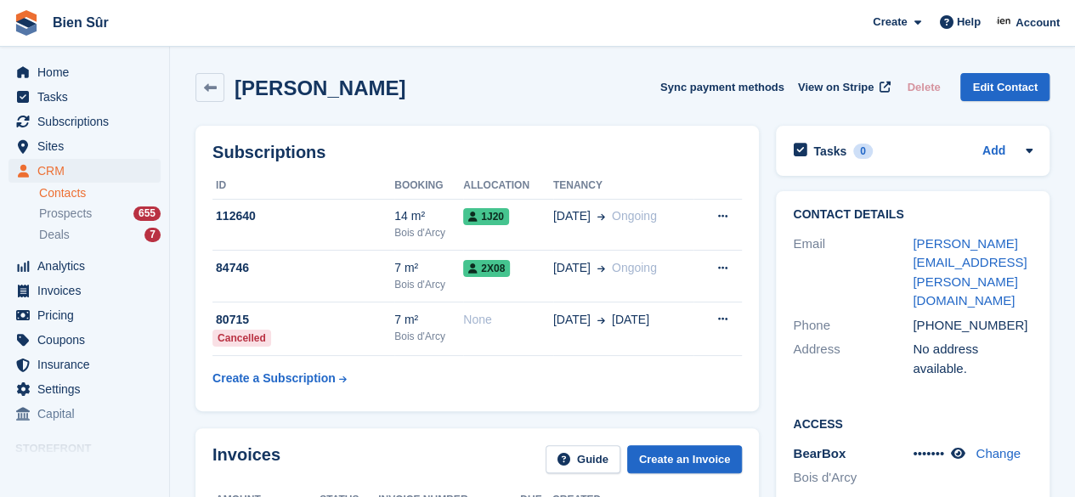
click at [290, 212] on div "112640" at bounding box center [303, 216] width 182 height 18
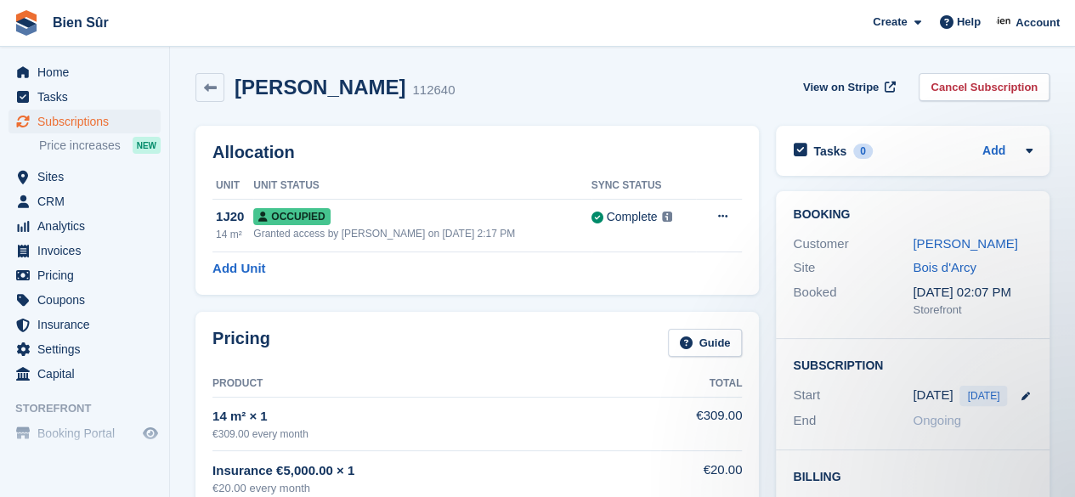
click at [945, 242] on link "[PERSON_NAME]" at bounding box center [965, 243] width 105 height 14
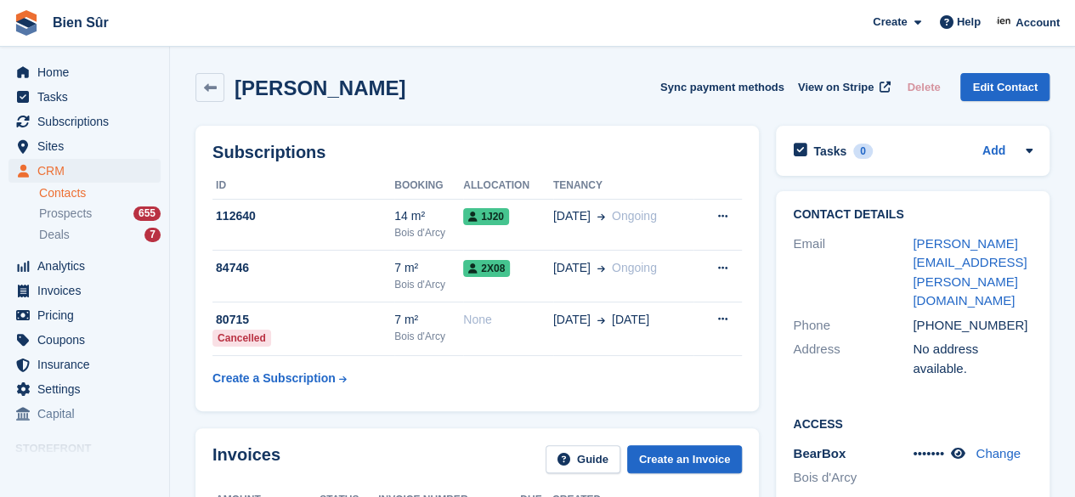
click at [964, 447] on icon at bounding box center [958, 453] width 14 height 13
drag, startPoint x: 955, startPoint y: 397, endPoint x: 913, endPoint y: 393, distance: 41.9
click at [913, 445] on div "591760 Change" at bounding box center [973, 464] width 120 height 38
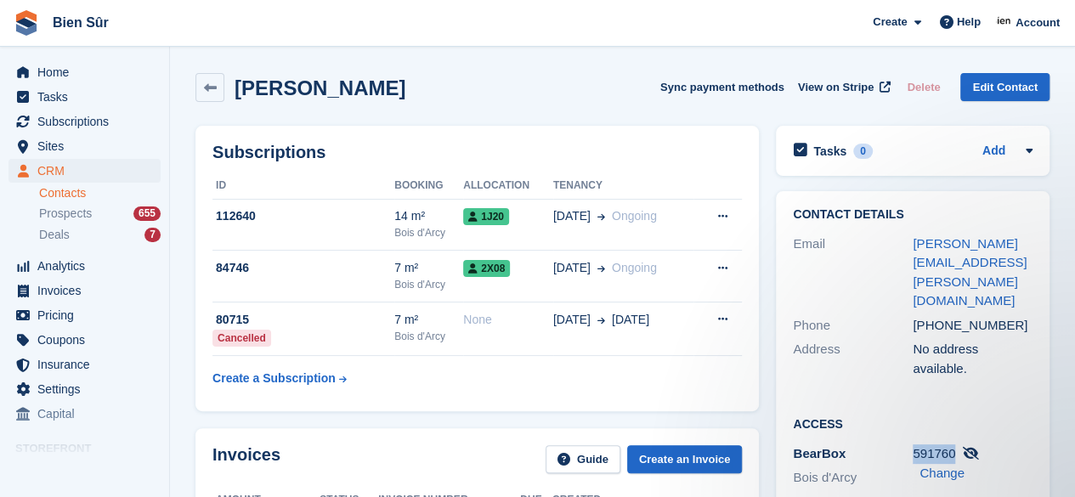
copy span "591760"
click at [347, 224] on div "112640" at bounding box center [303, 216] width 182 height 18
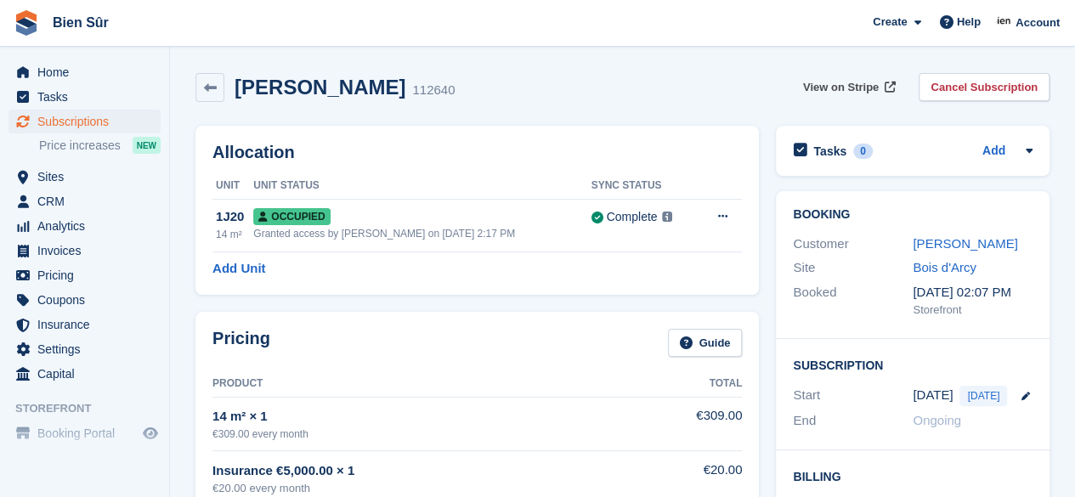
drag, startPoint x: 0, startPoint y: 0, endPoint x: 845, endPoint y: 85, distance: 849.1
click at [845, 85] on span "View on Stripe" at bounding box center [841, 87] width 76 height 17
